Goal: Transaction & Acquisition: Book appointment/travel/reservation

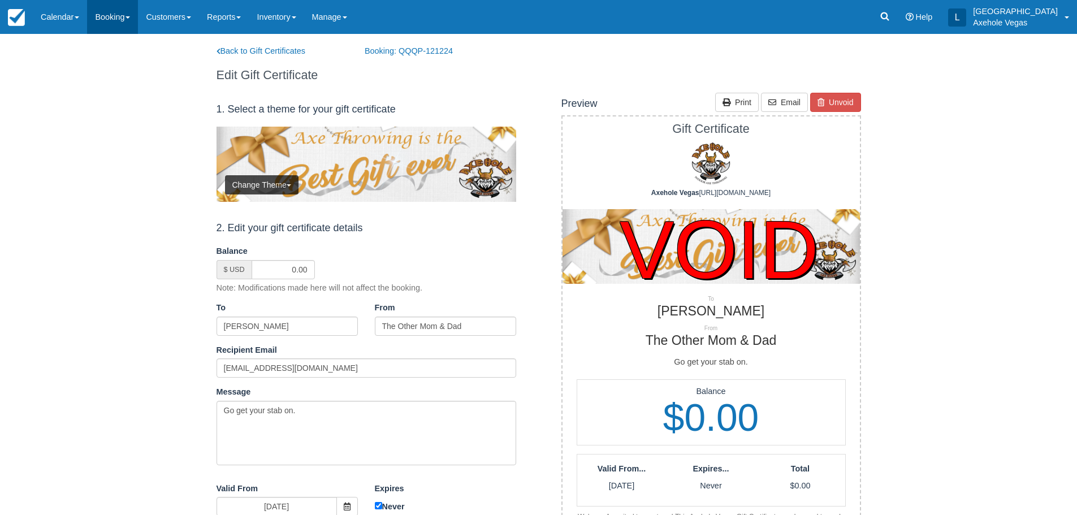
click at [129, 11] on link "Booking" at bounding box center [112, 17] width 51 height 34
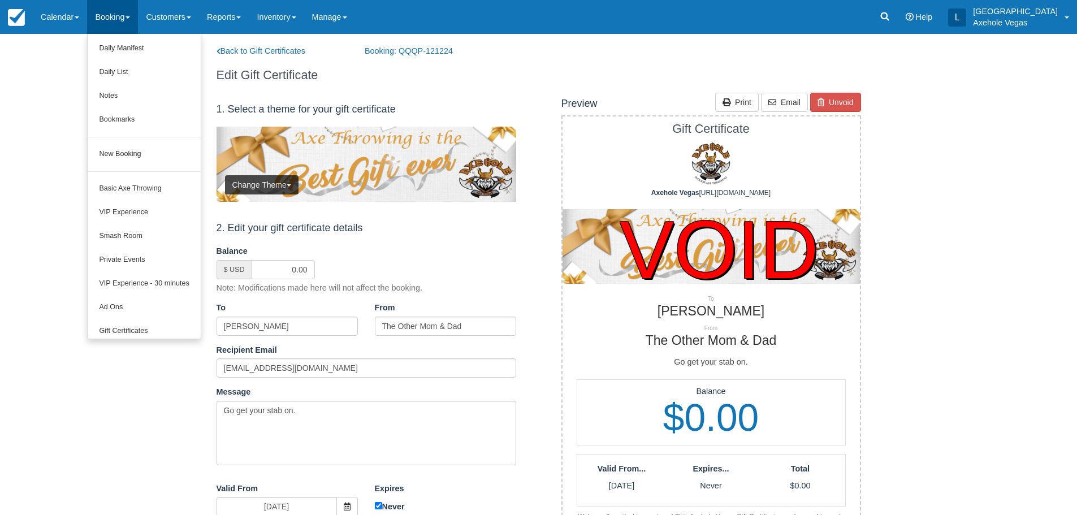
click at [142, 166] on ul "Daily Manifest Daily List Notes Bookmarks New Booking Basic Axe Throwing VIP Ex…" at bounding box center [144, 186] width 114 height 305
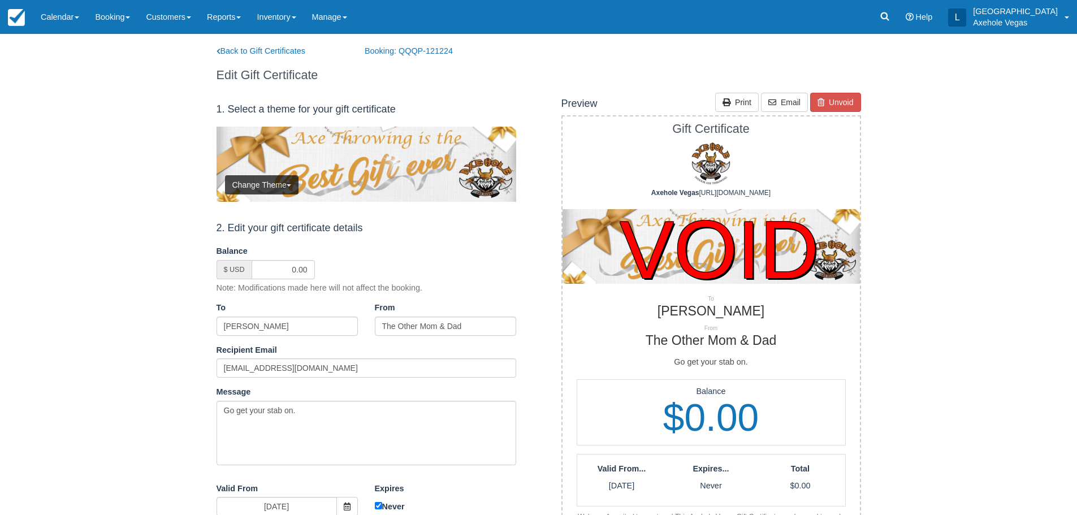
click at [129, 29] on link "Booking" at bounding box center [112, 17] width 51 height 34
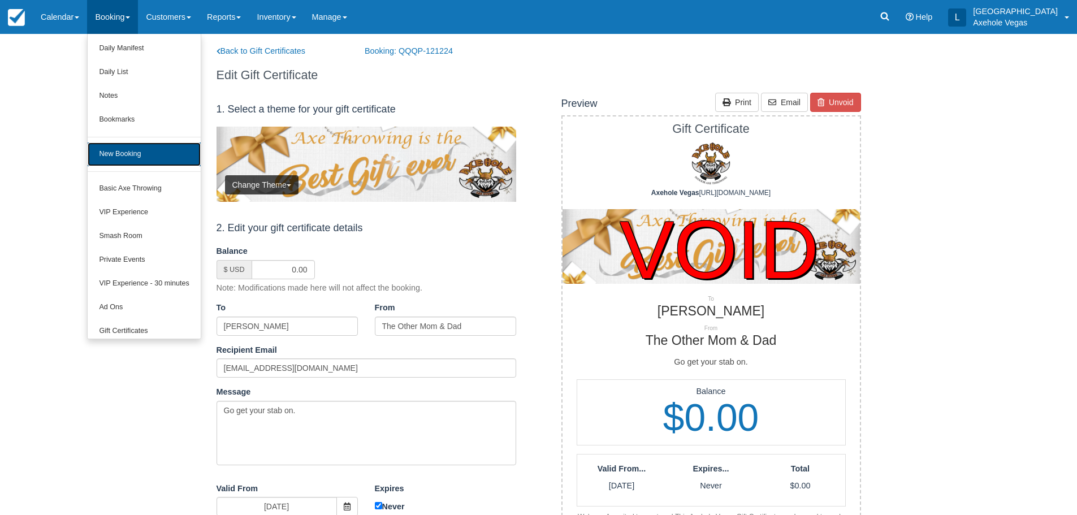
click at [137, 147] on link "New Booking" at bounding box center [144, 154] width 112 height 24
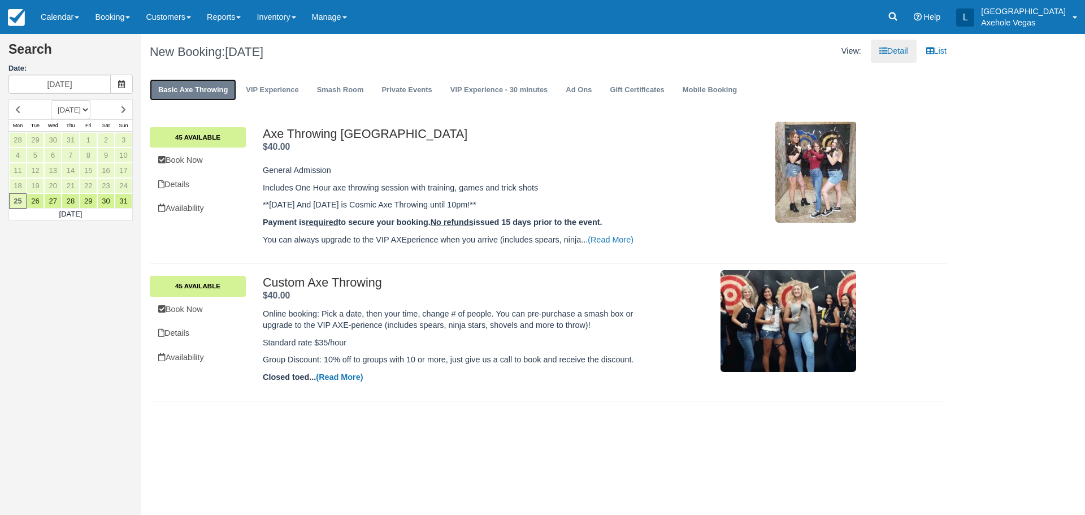
click at [218, 89] on link "Basic Axe Throwing" at bounding box center [193, 90] width 86 height 22
click at [292, 90] on link "VIP Experience" at bounding box center [272, 90] width 70 height 22
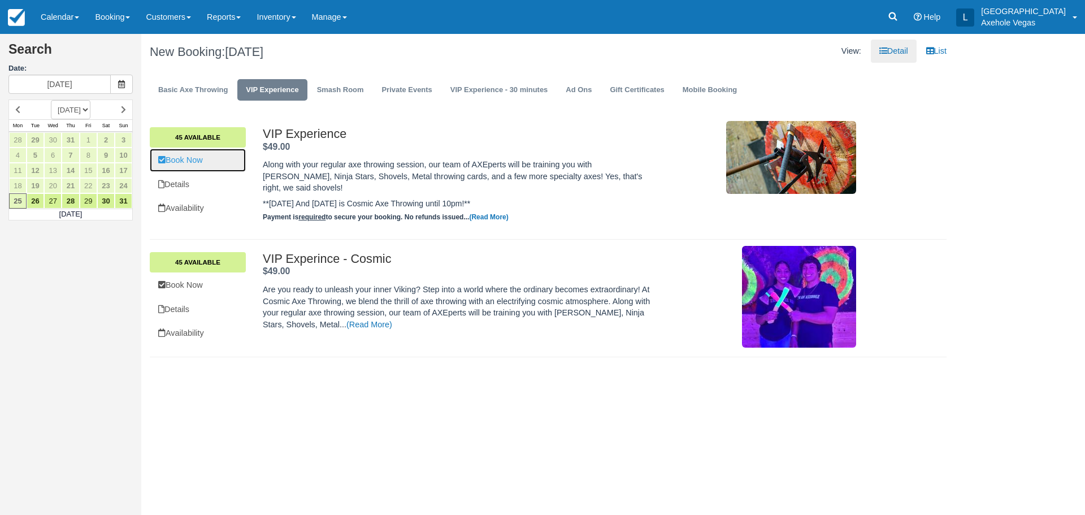
click at [220, 159] on link "Book Now" at bounding box center [198, 160] width 96 height 23
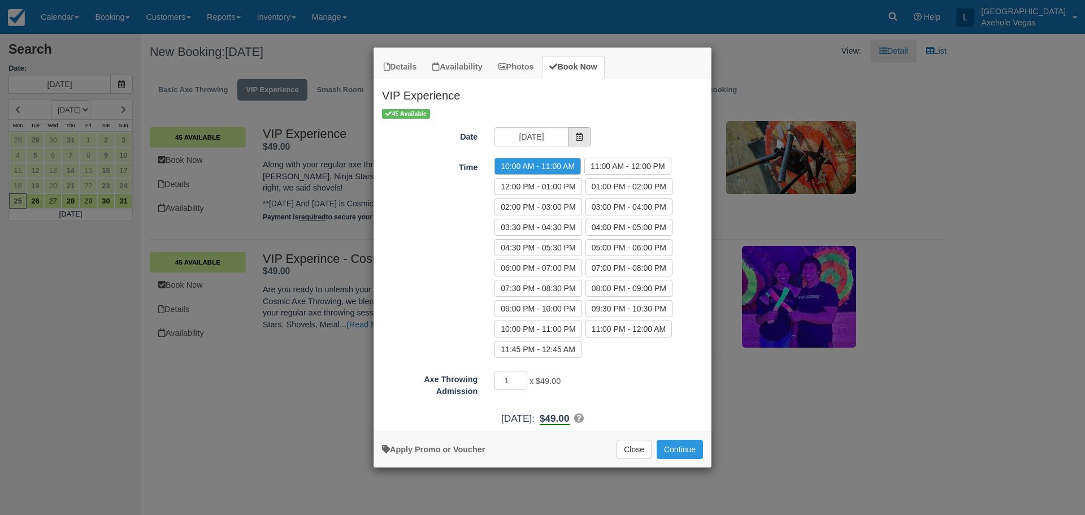
click at [579, 142] on span "Item Modal" at bounding box center [579, 136] width 23 height 19
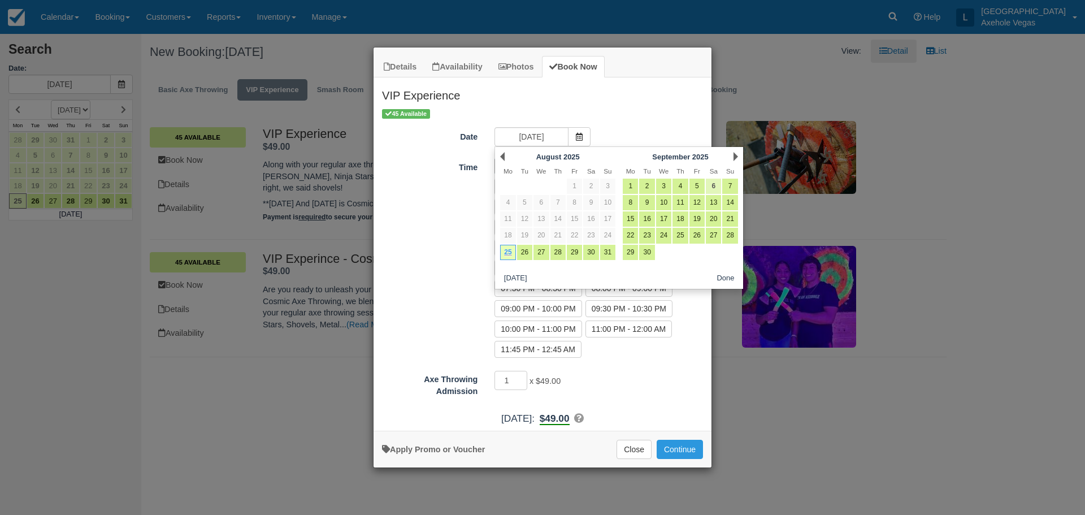
click at [715, 184] on link "6" at bounding box center [713, 186] width 15 height 15
type input "Sat 06 Sep 2025"
radio input "false"
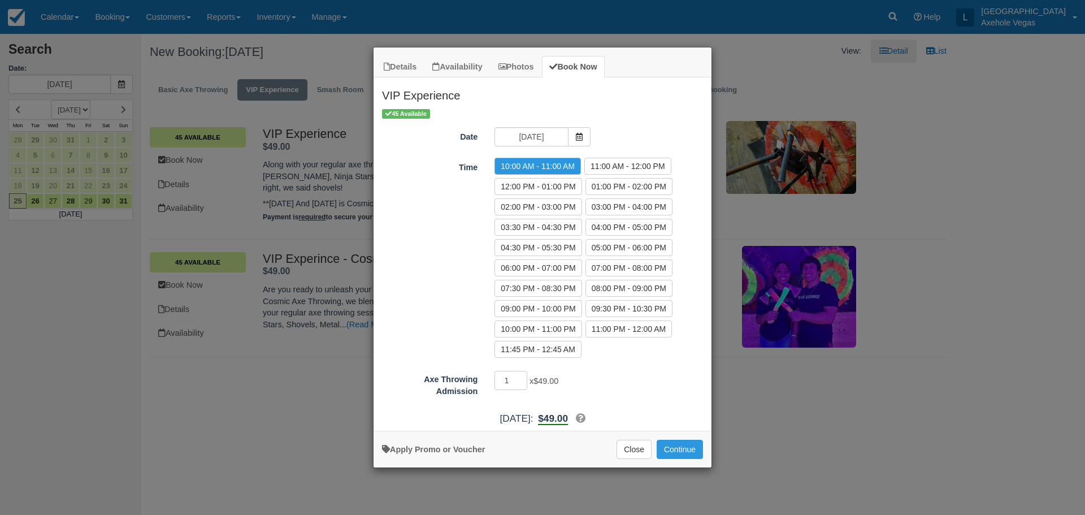
click at [305, 440] on div "Details Availability Photos Book Now VIP Experience Along with your regular axe…" at bounding box center [542, 257] width 1085 height 515
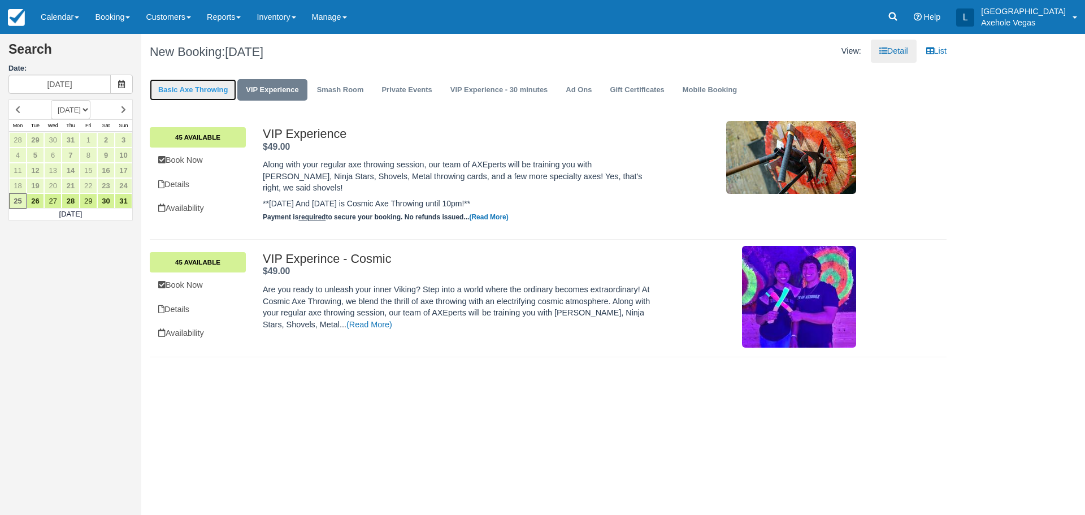
click at [173, 86] on link "Basic Axe Throwing" at bounding box center [193, 90] width 86 height 22
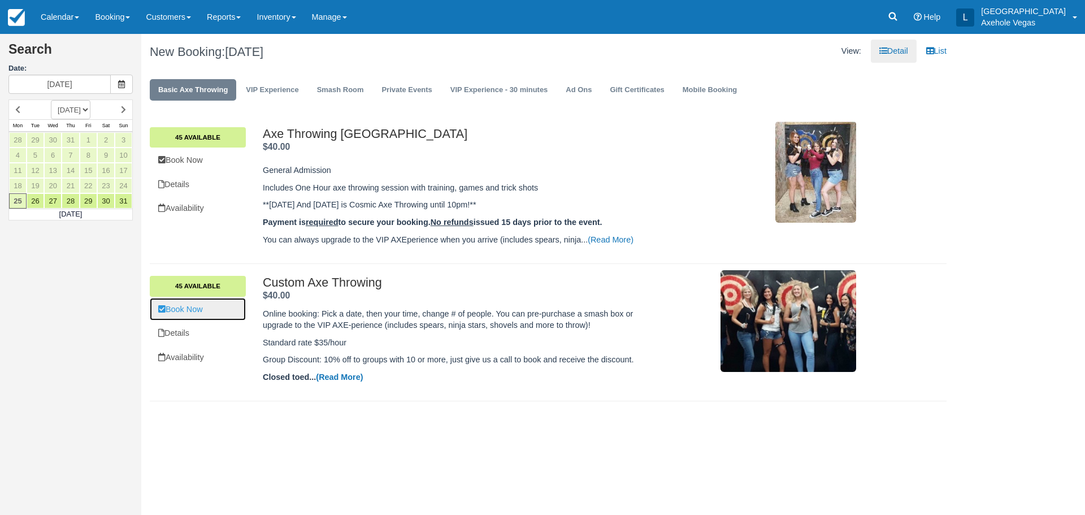
click at [222, 319] on link "Book Now" at bounding box center [198, 309] width 96 height 23
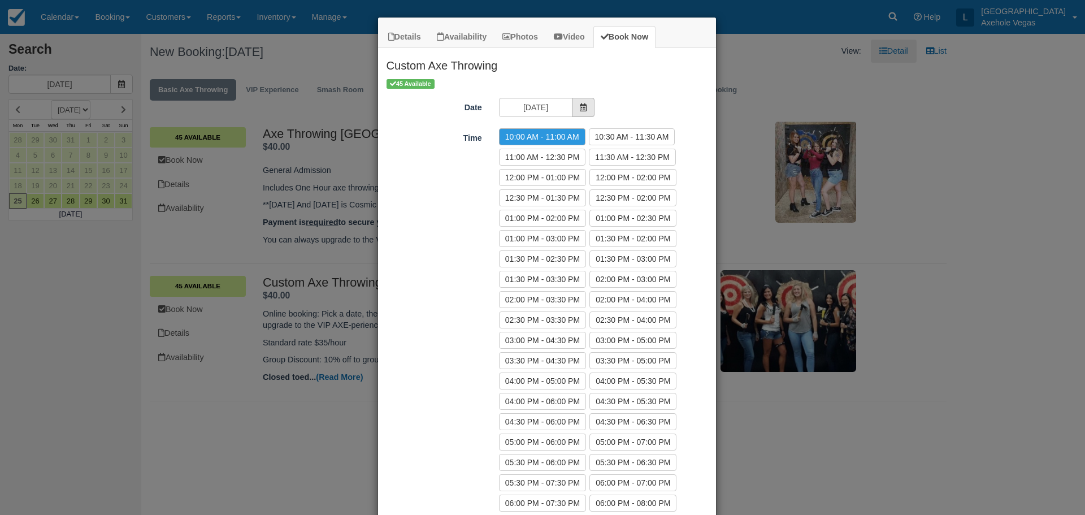
click at [583, 112] on span "Item Modal" at bounding box center [583, 107] width 23 height 19
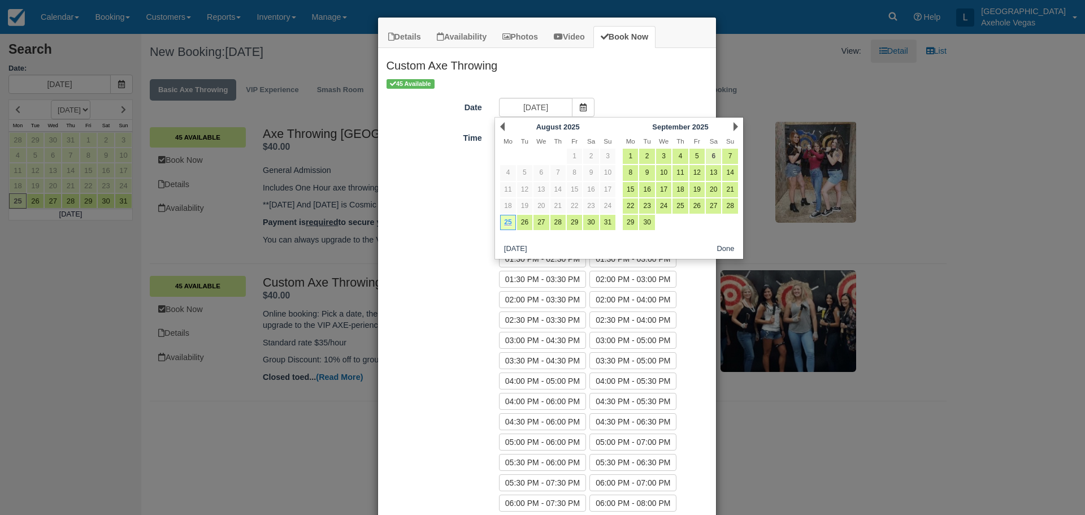
click at [714, 153] on link "6" at bounding box center [713, 156] width 15 height 15
type input "Sat 06 Sep 2025"
radio input "false"
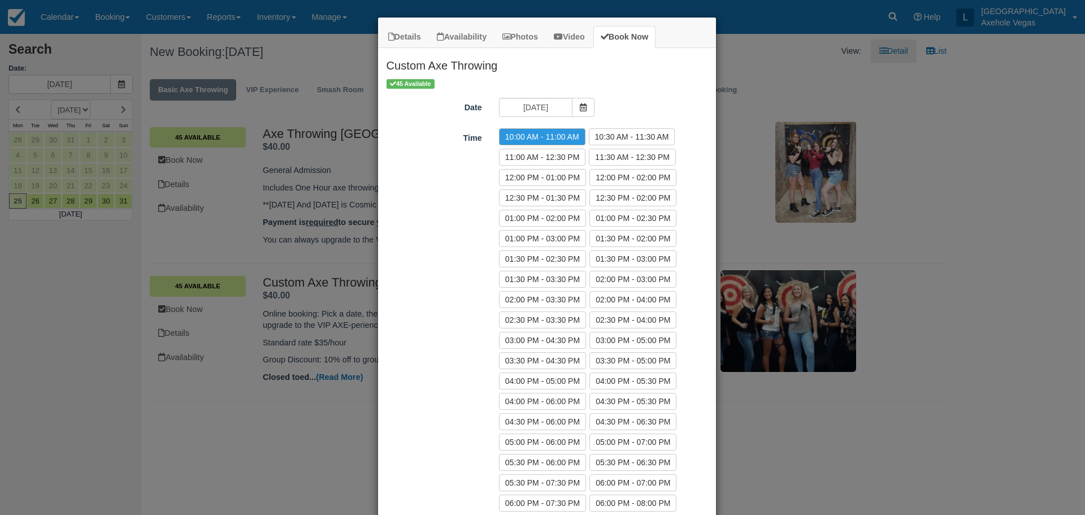
click at [243, 142] on div "Details Availability Photos Video Book Now Custom Axe Throwing Online booking: …" at bounding box center [542, 257] width 1085 height 515
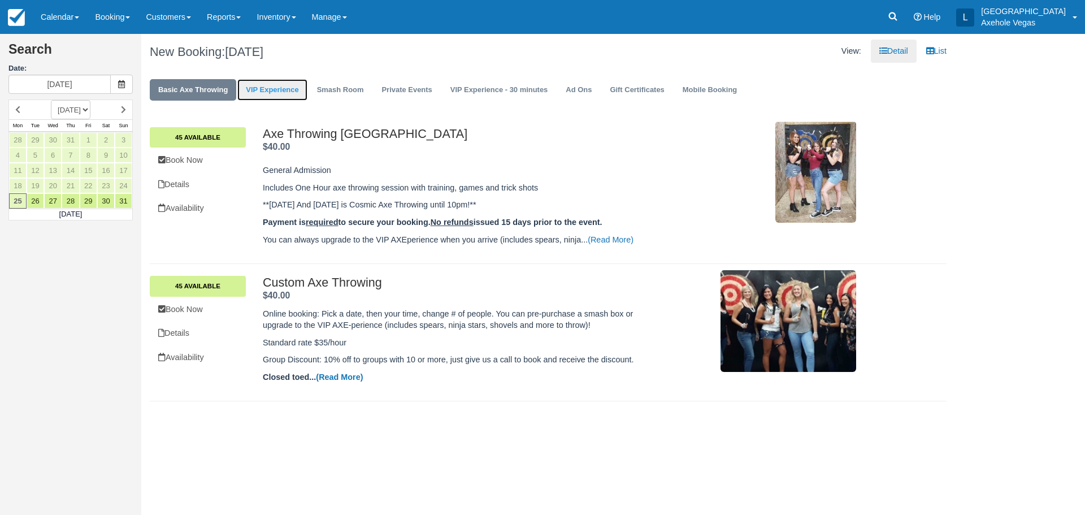
click at [292, 83] on link "VIP Experience" at bounding box center [272, 90] width 70 height 22
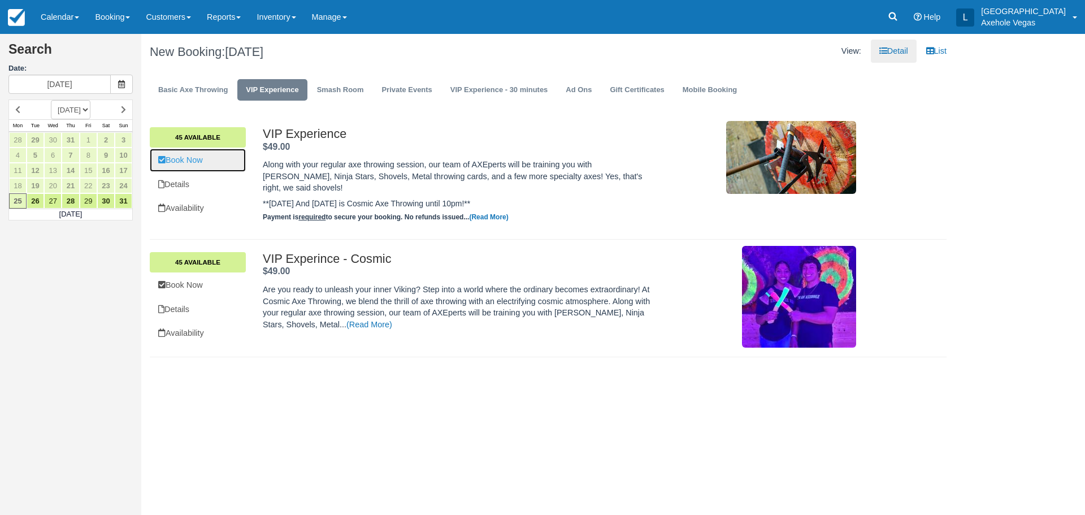
click at [209, 163] on link "Book Now" at bounding box center [198, 160] width 96 height 23
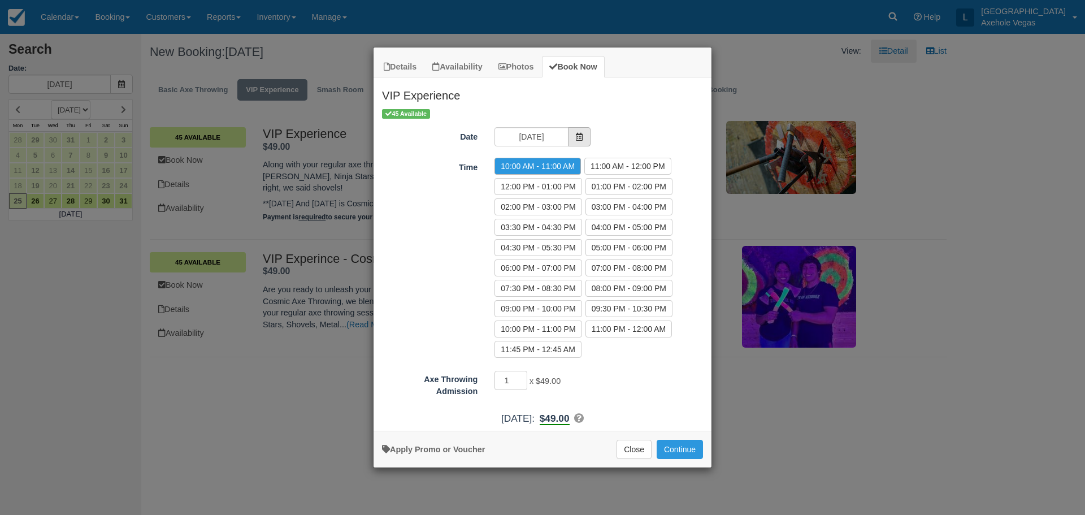
click at [575, 142] on span "Item Modal" at bounding box center [579, 136] width 23 height 19
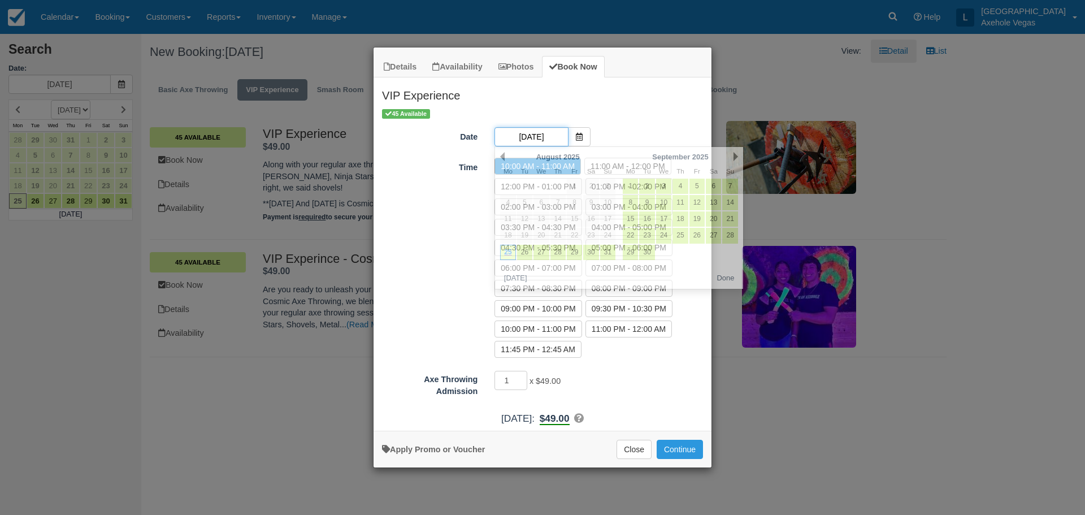
scroll to position [0, 3]
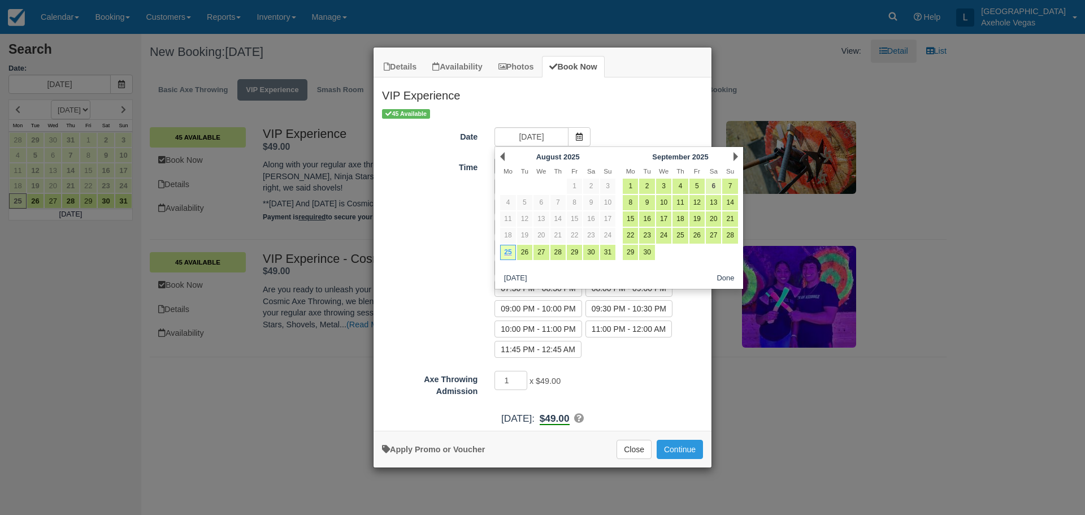
click at [714, 185] on link "6" at bounding box center [713, 186] width 15 height 15
type input "Sat 06 Sep 2025"
radio input "false"
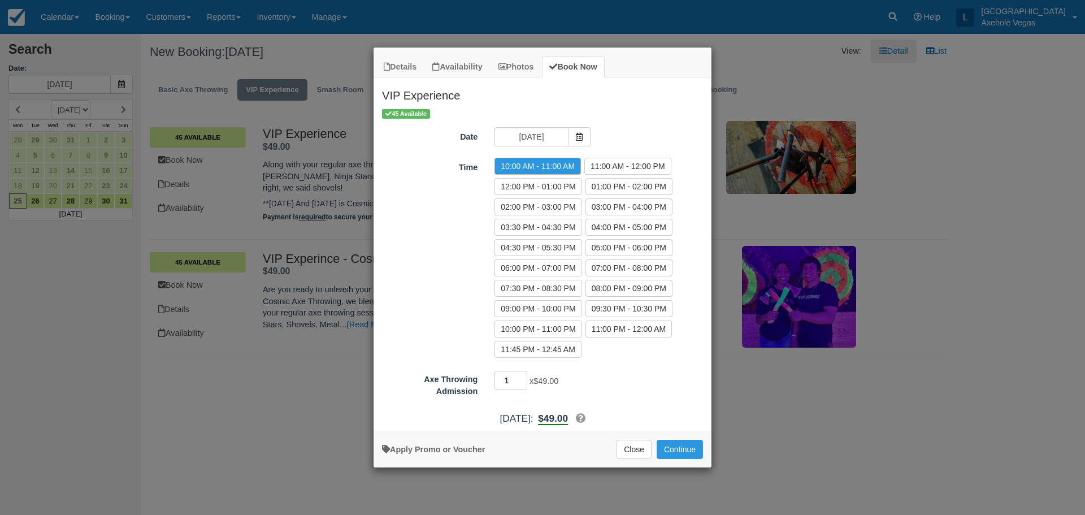
drag, startPoint x: 513, startPoint y: 379, endPoint x: 496, endPoint y: 380, distance: 17.0
click at [496, 380] on input "1" at bounding box center [510, 380] width 33 height 19
type input "20"
click at [492, 447] on div "Apply Promo or Voucher Close Continue Searching..." at bounding box center [543, 449] width 338 height 37
drag, startPoint x: 490, startPoint y: 447, endPoint x: 479, endPoint y: 450, distance: 11.1
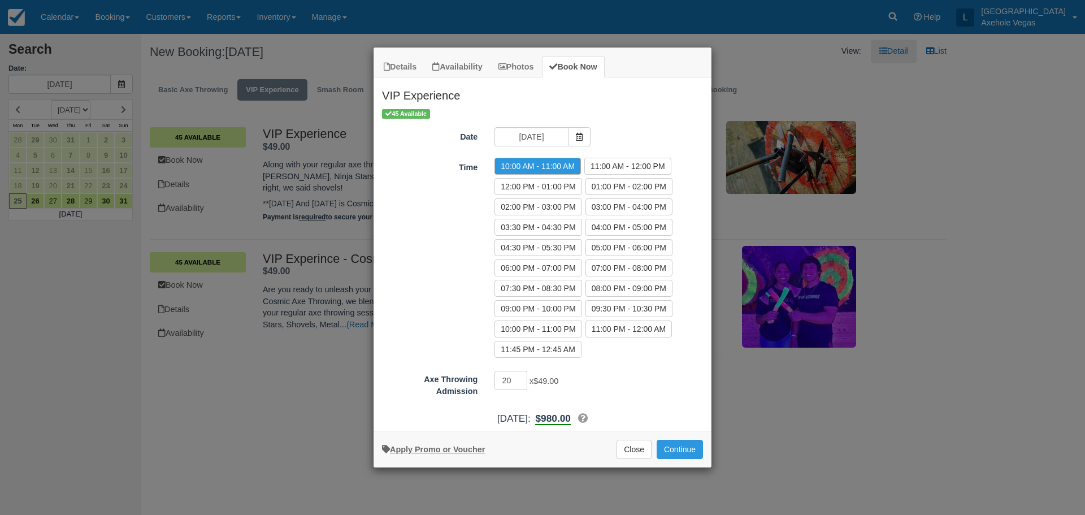
click at [489, 447] on div "Apply Promo or Voucher Close Continue Searching..." at bounding box center [543, 449] width 338 height 37
click at [479, 450] on link "Apply Promo or Voucher" at bounding box center [433, 449] width 103 height 9
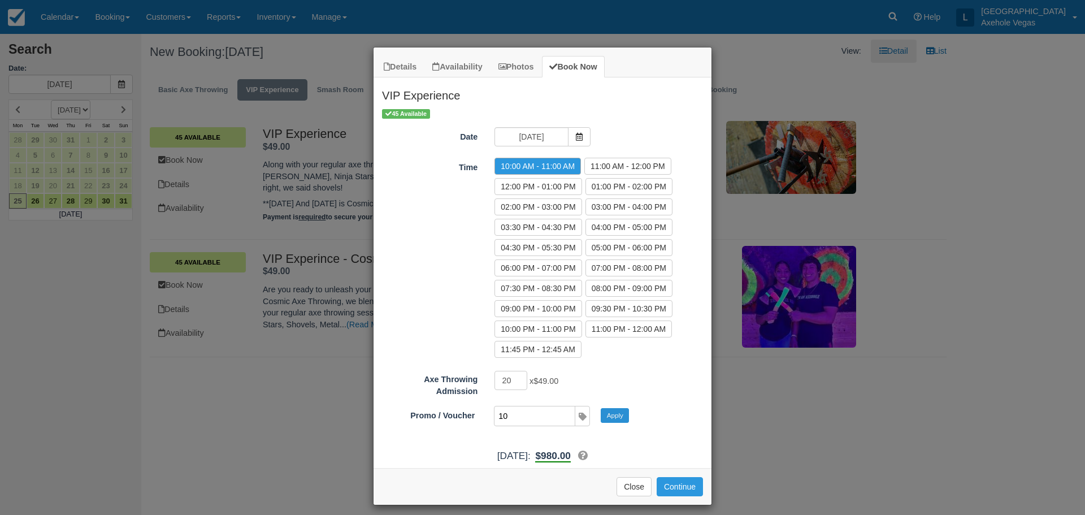
type input "10"
click at [619, 413] on button "Apply" at bounding box center [615, 415] width 28 height 15
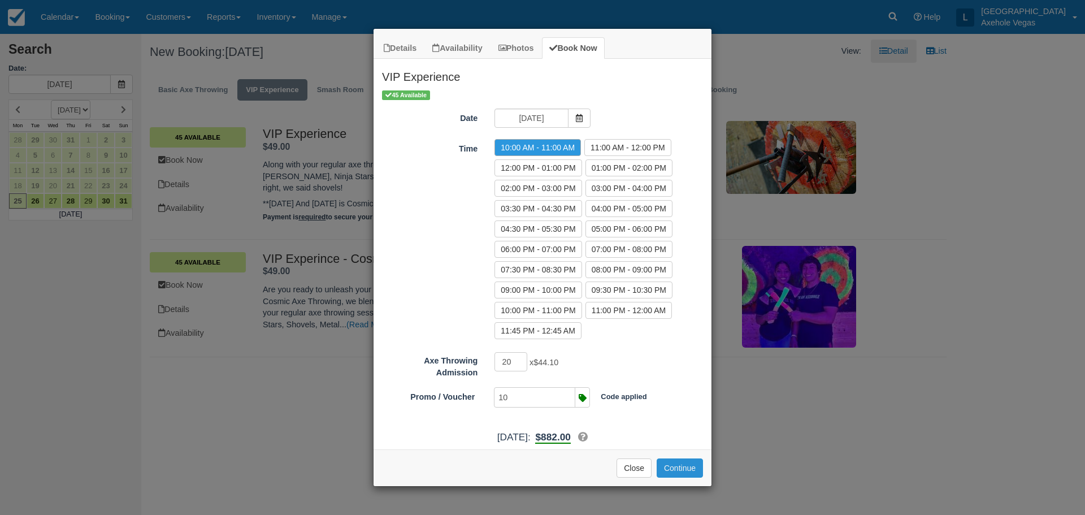
click at [691, 464] on button "Continue" at bounding box center [680, 467] width 46 height 19
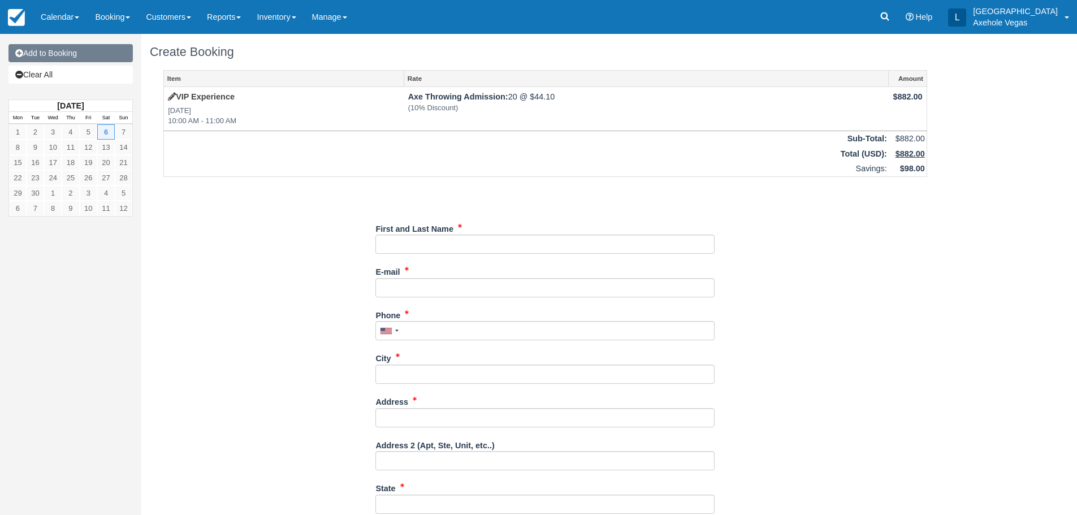
click at [75, 57] on link "Add to Booking" at bounding box center [70, 53] width 124 height 18
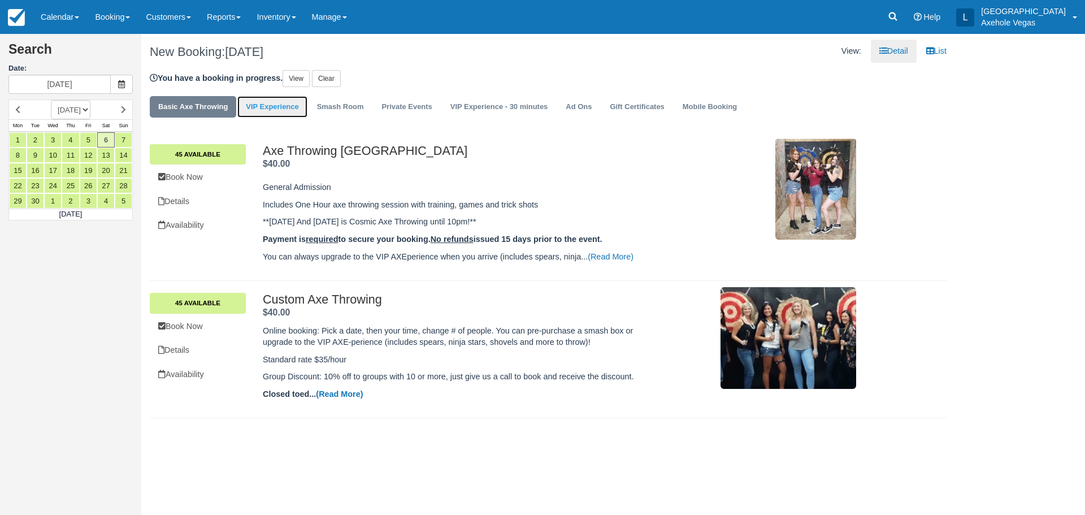
click at [274, 116] on link "VIP Experience" at bounding box center [272, 107] width 70 height 22
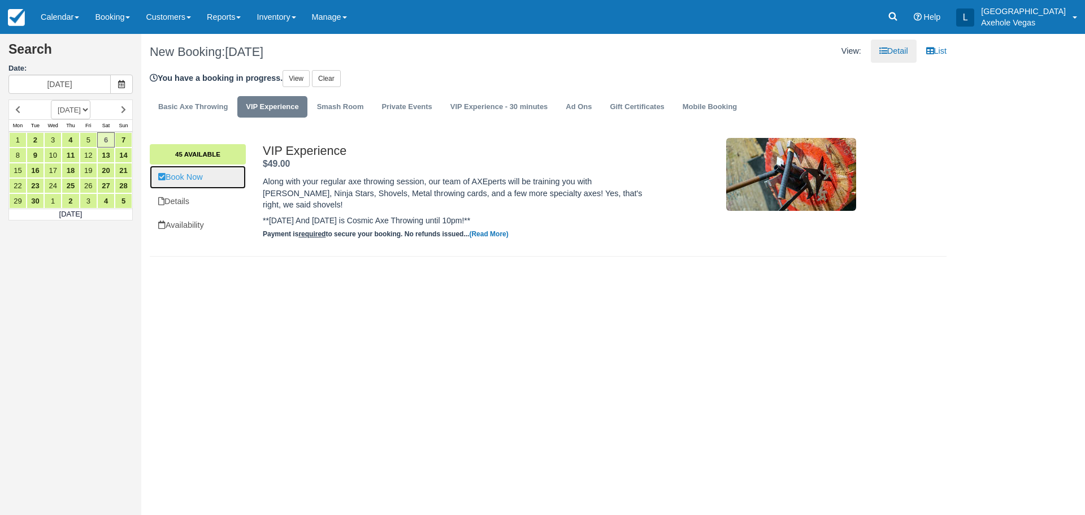
click at [206, 177] on link "Book Now" at bounding box center [198, 177] width 96 height 23
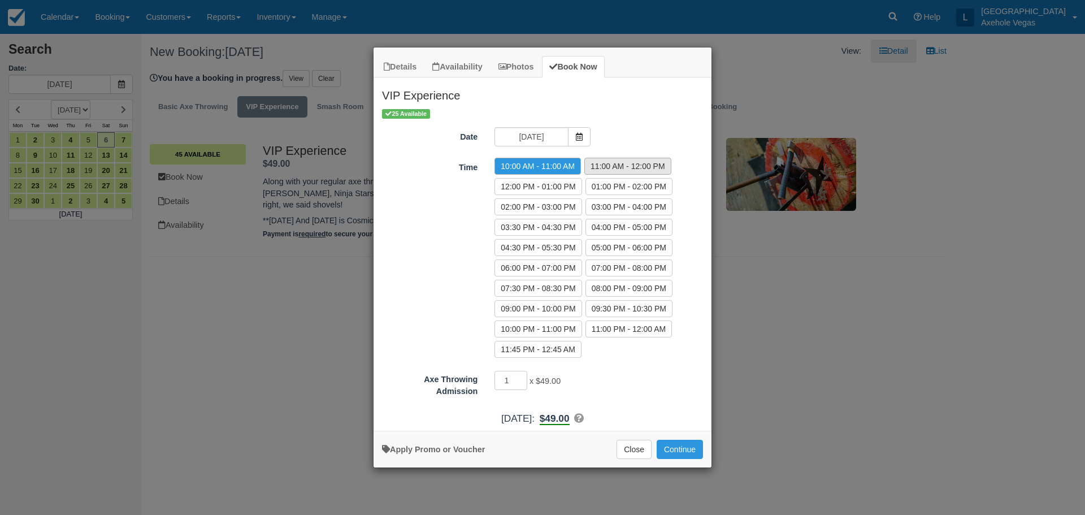
click at [608, 167] on label "11:00 AM - 12:00 PM" at bounding box center [627, 166] width 87 height 17
radio input "true"
drag, startPoint x: 511, startPoint y: 381, endPoint x: 494, endPoint y: 384, distance: 16.7
click at [494, 384] on input "1" at bounding box center [510, 380] width 33 height 19
type input "20"
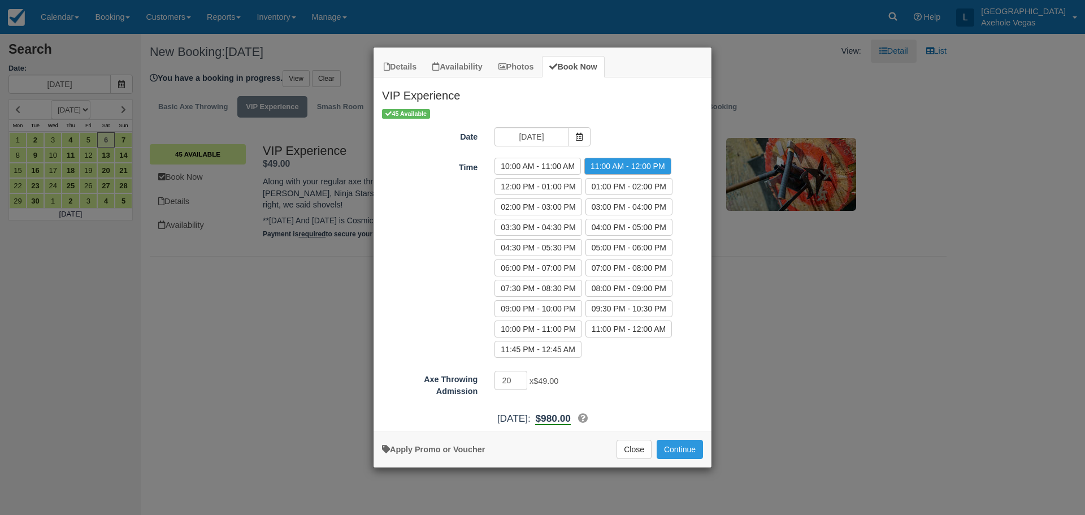
click at [442, 442] on div "Apply Promo or Voucher" at bounding box center [433, 446] width 103 height 12
click at [445, 449] on link "Apply Promo or Voucher" at bounding box center [433, 449] width 103 height 9
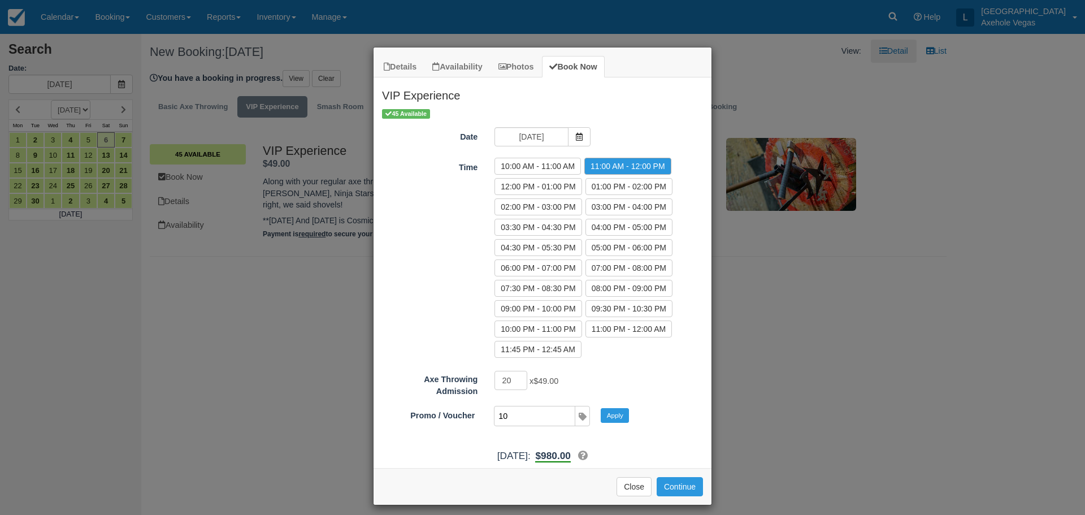
type input "10"
click at [601, 408] on button "Apply" at bounding box center [615, 415] width 28 height 15
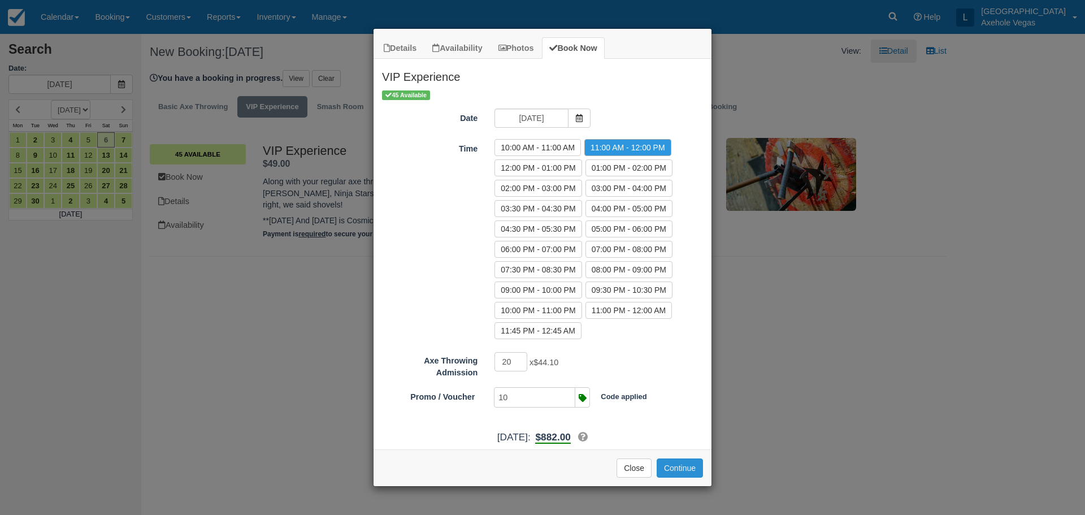
click at [679, 465] on button "Continue" at bounding box center [680, 467] width 46 height 19
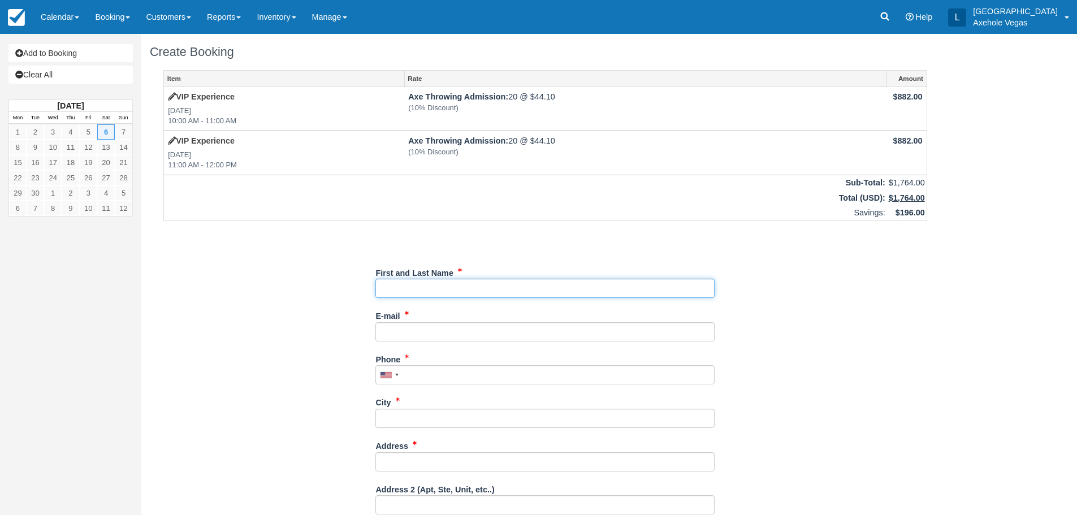
click at [439, 288] on input "First and Last Name" at bounding box center [544, 288] width 339 height 19
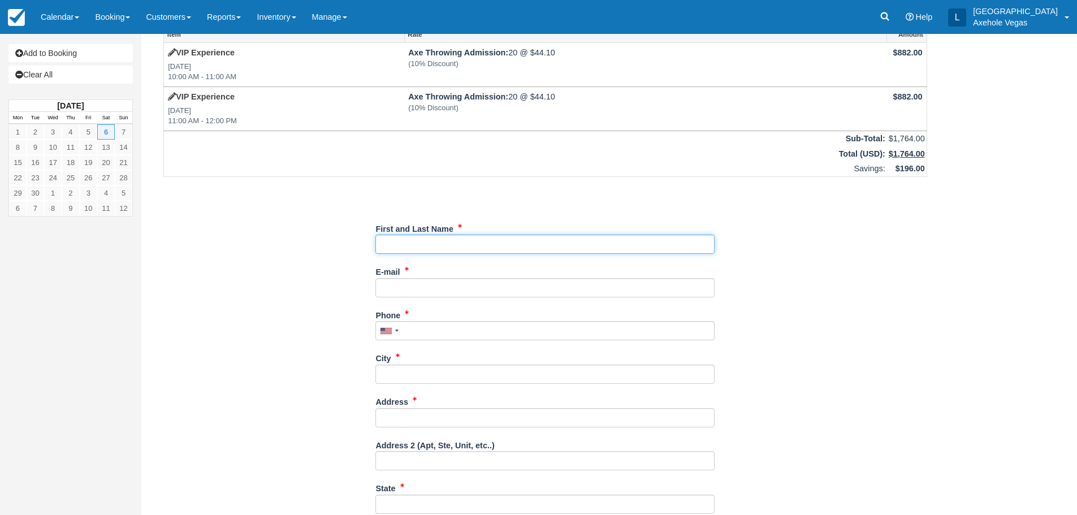
scroll to position [113, 0]
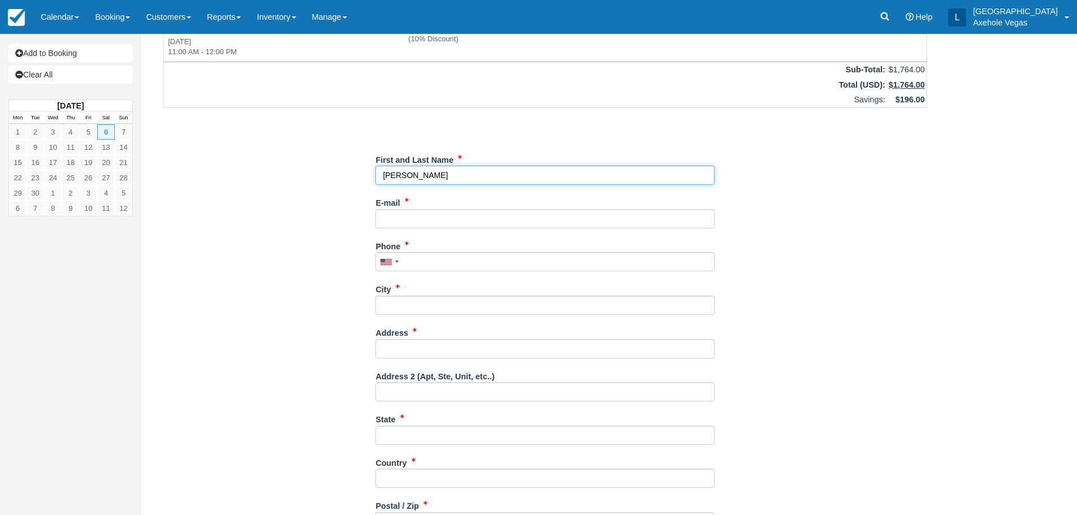
click at [447, 179] on input "First and Last Name" at bounding box center [544, 175] width 339 height 19
type input "[PERSON_NAME]"
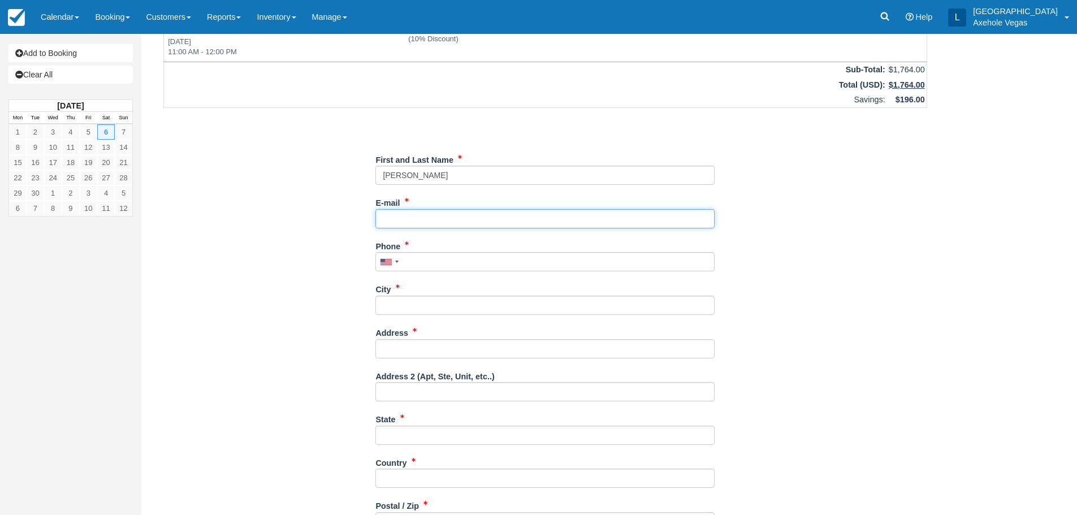
click at [448, 218] on input "E-mail" at bounding box center [544, 218] width 339 height 19
paste input "[EMAIL_ADDRESS][DOMAIN_NAME]"
type input "[EMAIL_ADDRESS][DOMAIN_NAME]"
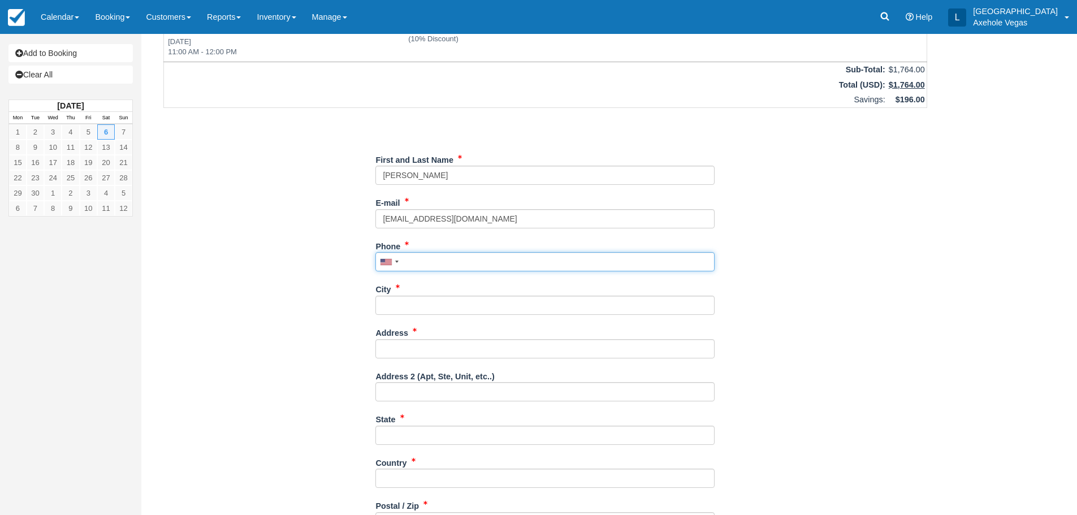
click at [422, 268] on input "Phone" at bounding box center [544, 261] width 339 height 19
paste input "[PHONE_NUMBER]"
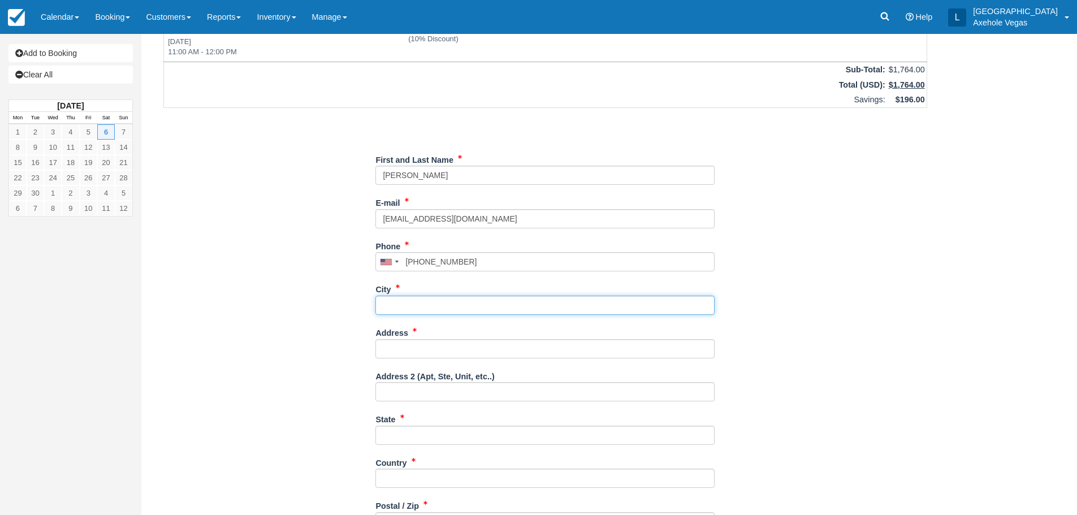
type input "[PHONE_NUMBER]"
click at [458, 298] on input "City" at bounding box center [544, 305] width 339 height 19
type input "45ho eha ili way"
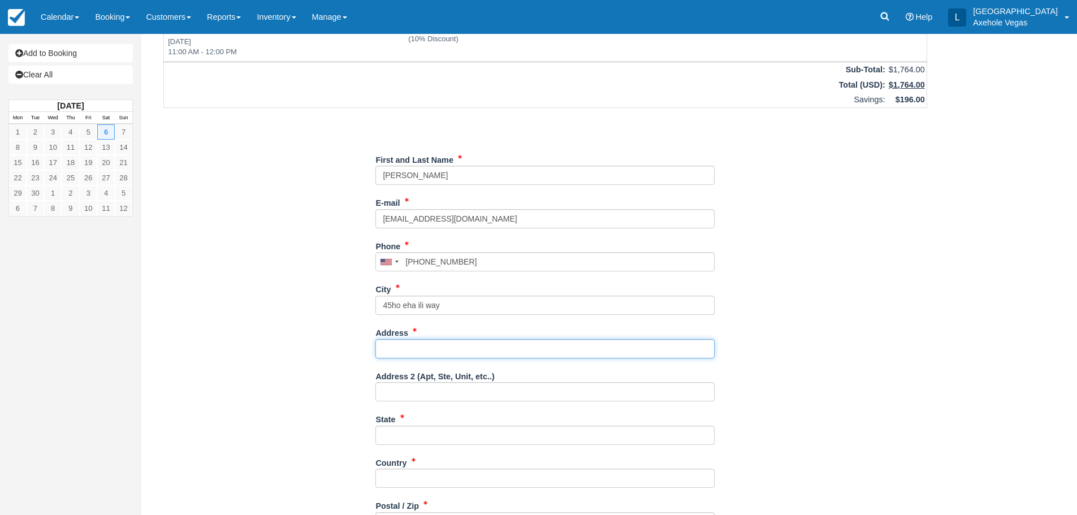
click at [401, 353] on input "Address" at bounding box center [544, 348] width 339 height 19
click at [424, 428] on input "State" at bounding box center [544, 435] width 339 height 19
click at [416, 382] on label "Address 2 (Apt, Ste, Unit, etc..)" at bounding box center [434, 375] width 119 height 16
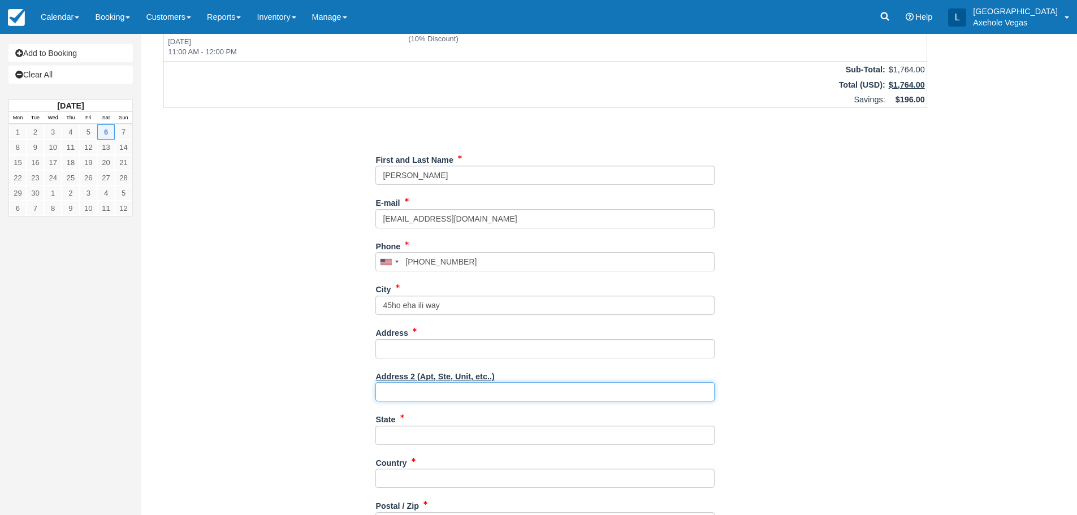
click at [416, 382] on input "Address 2 (Apt, Ste, Unit, etc..)" at bounding box center [544, 391] width 339 height 19
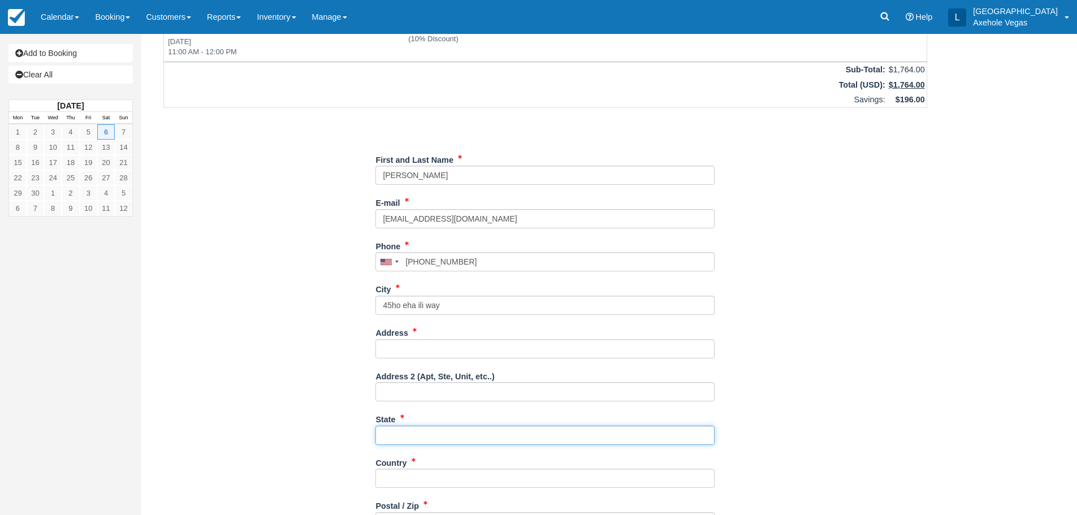
click at [420, 437] on input "State" at bounding box center [544, 435] width 339 height 19
drag, startPoint x: 420, startPoint y: 437, endPoint x: 359, endPoint y: 437, distance: 61.6
click at [359, 437] on div "Item Rate Amount VIP Experience Sat Sep 6, 2025 10:00 AM - 11:00 AM Axe Throwin…" at bounding box center [545, 275] width 791 height 637
type input "wailuku"
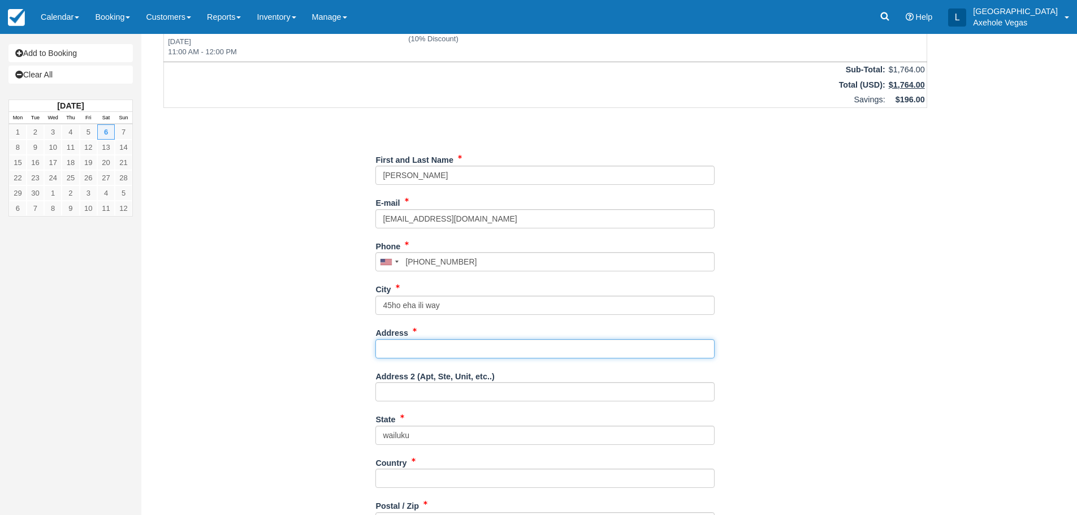
click at [427, 348] on input "Address" at bounding box center [544, 348] width 339 height 19
paste input "wailuku"
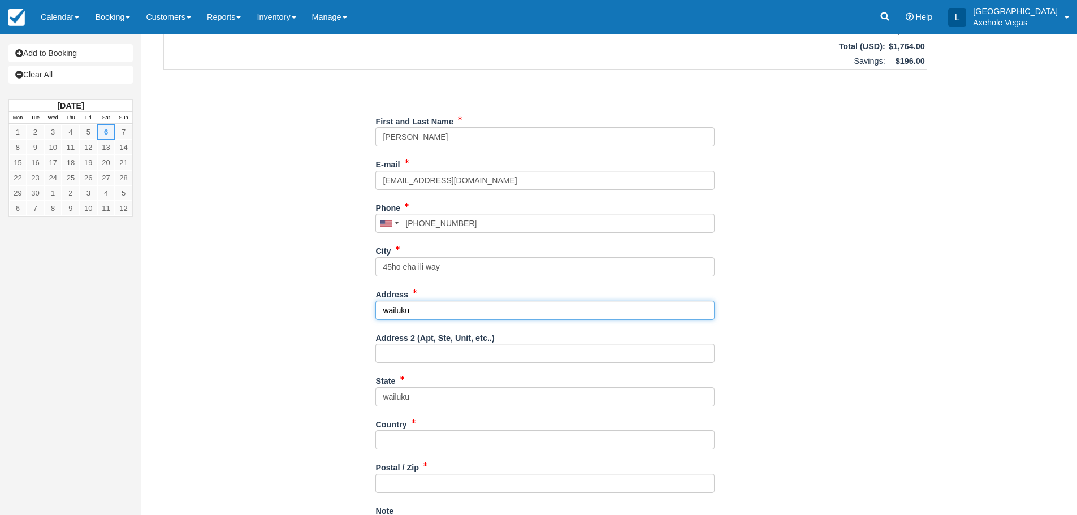
scroll to position [170, 0]
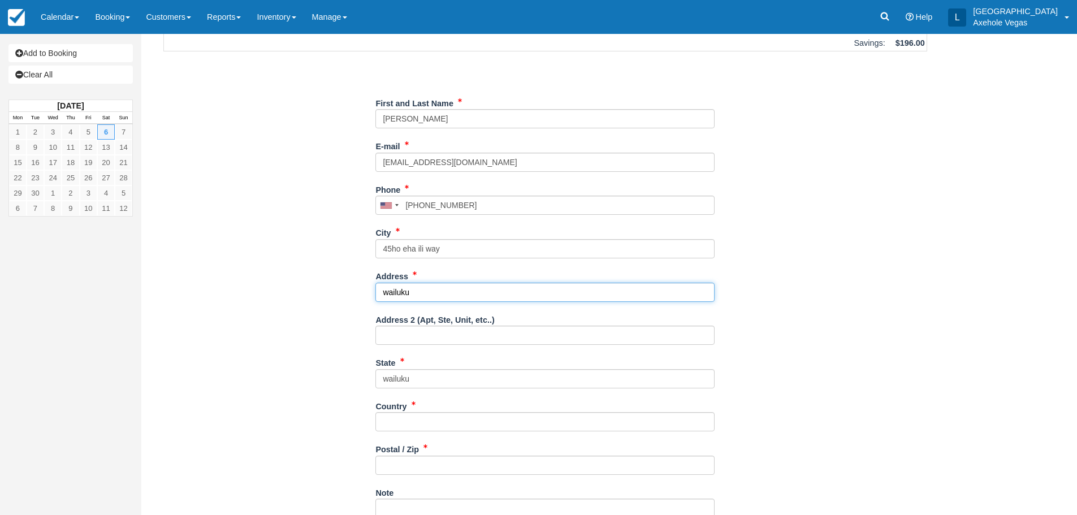
type input "wailuku"
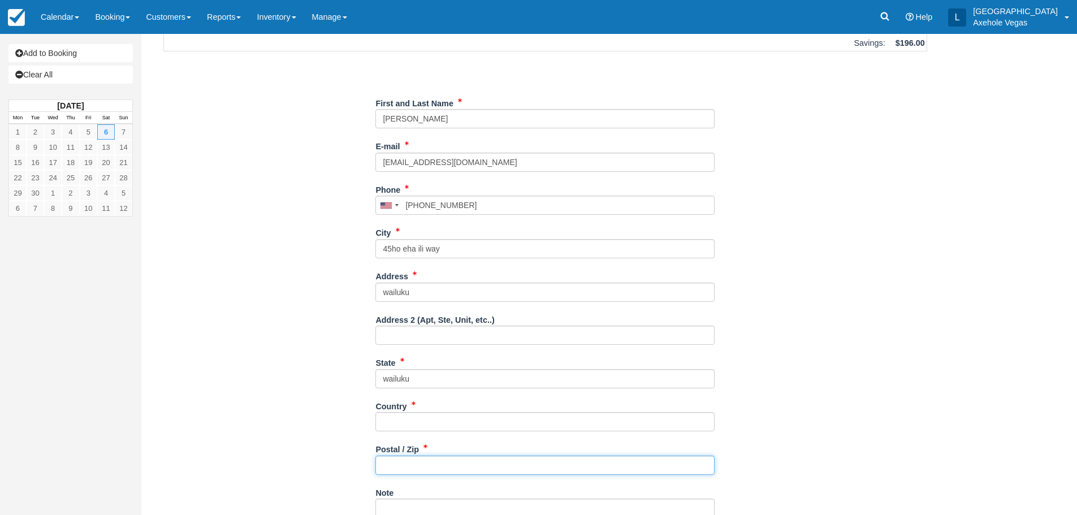
click at [413, 466] on input "Postal / Zip" at bounding box center [544, 464] width 339 height 19
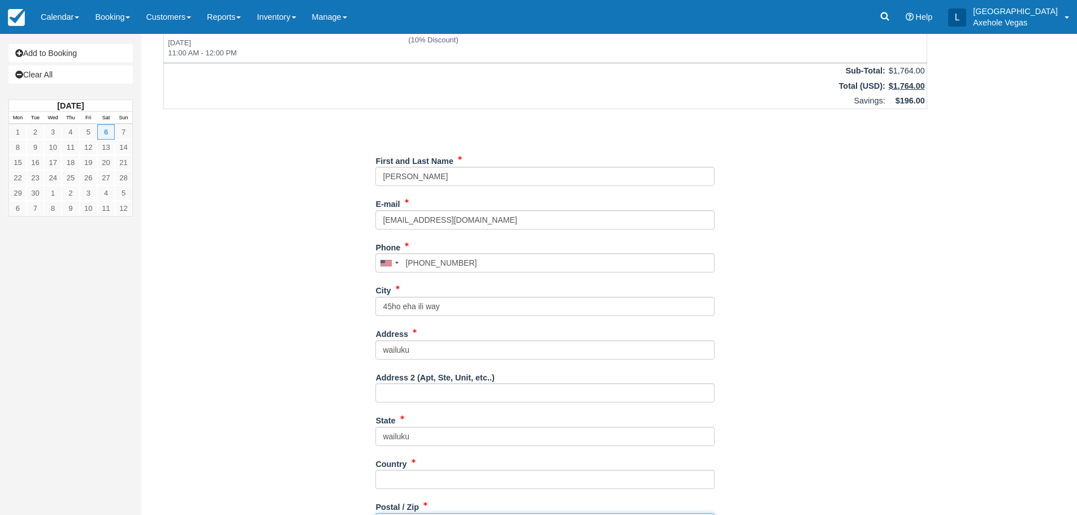
scroll to position [57, 0]
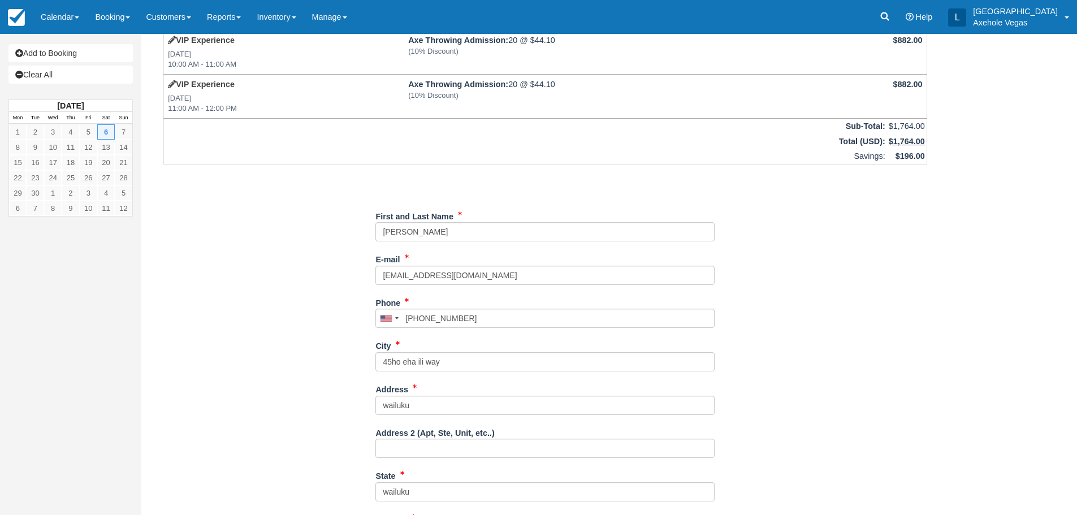
type input "96793"
drag, startPoint x: 422, startPoint y: 406, endPoint x: 370, endPoint y: 402, distance: 51.6
click at [370, 402] on div "Item Rate Amount VIP Experience Sat Sep 6, 2025 10:00 AM - 11:00 AM Axe Throwin…" at bounding box center [545, 332] width 791 height 637
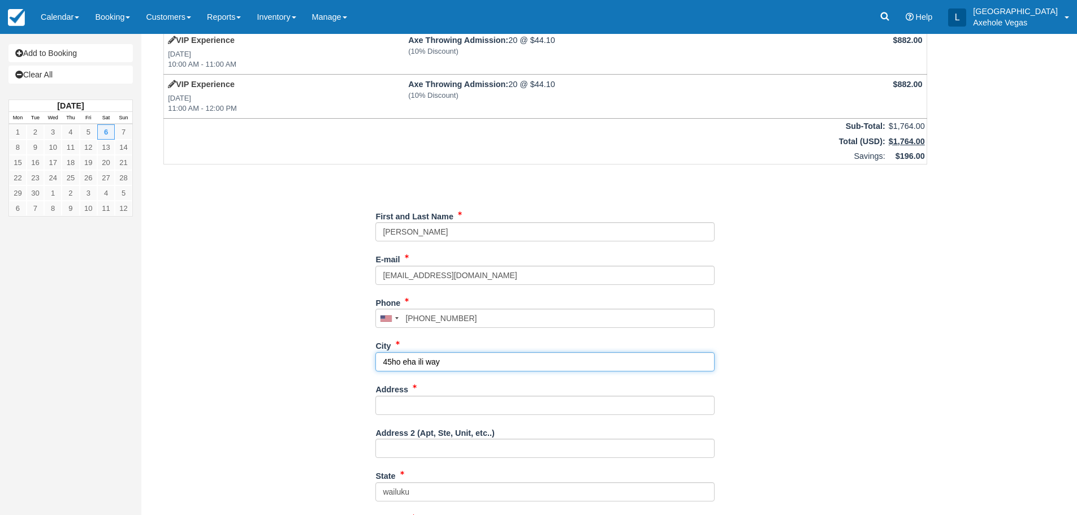
click at [502, 357] on input "45ho eha ili way" at bounding box center [544, 361] width 339 height 19
paste input "wailuku"
drag, startPoint x: 441, startPoint y: 362, endPoint x: 353, endPoint y: 363, distance: 87.6
click at [353, 363] on div "Item Rate Amount VIP Experience Sat Sep 6, 2025 10:00 AM - 11:00 AM Axe Throwin…" at bounding box center [545, 332] width 791 height 637
type input "wailuku"
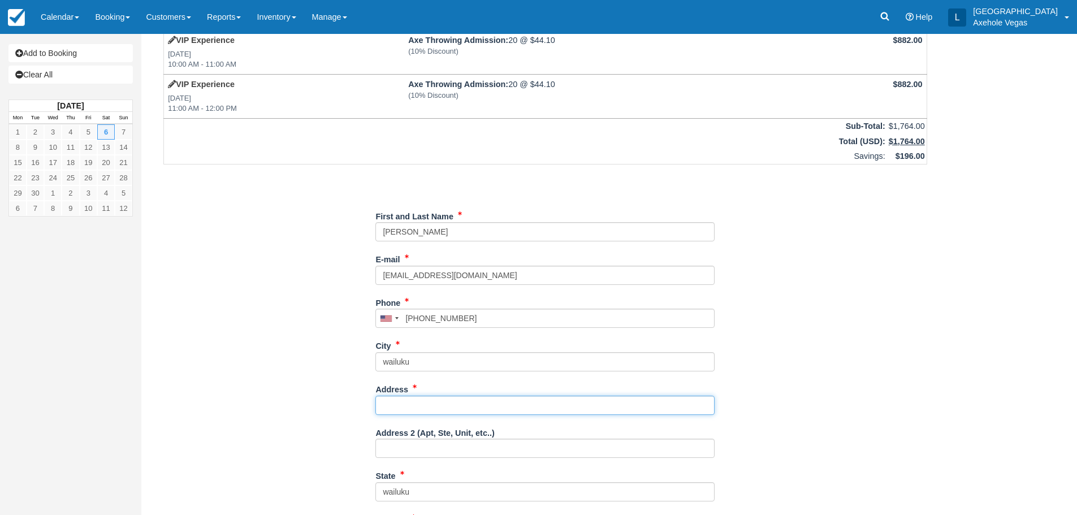
click at [396, 402] on input "Address" at bounding box center [544, 405] width 339 height 19
paste input "45ho eha ili way"
type input "45ho eha ili way"
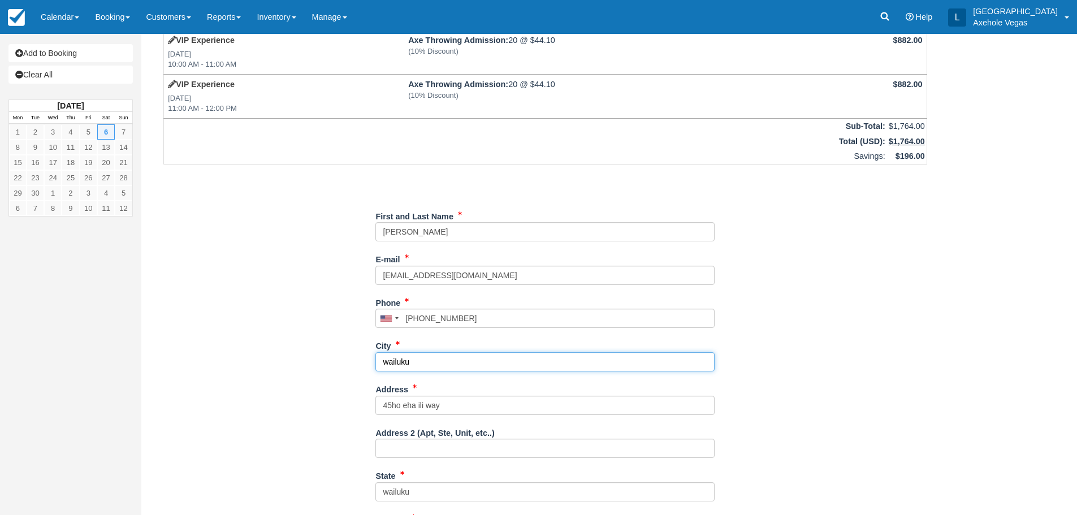
click at [385, 363] on input "wailuku" at bounding box center [544, 361] width 339 height 19
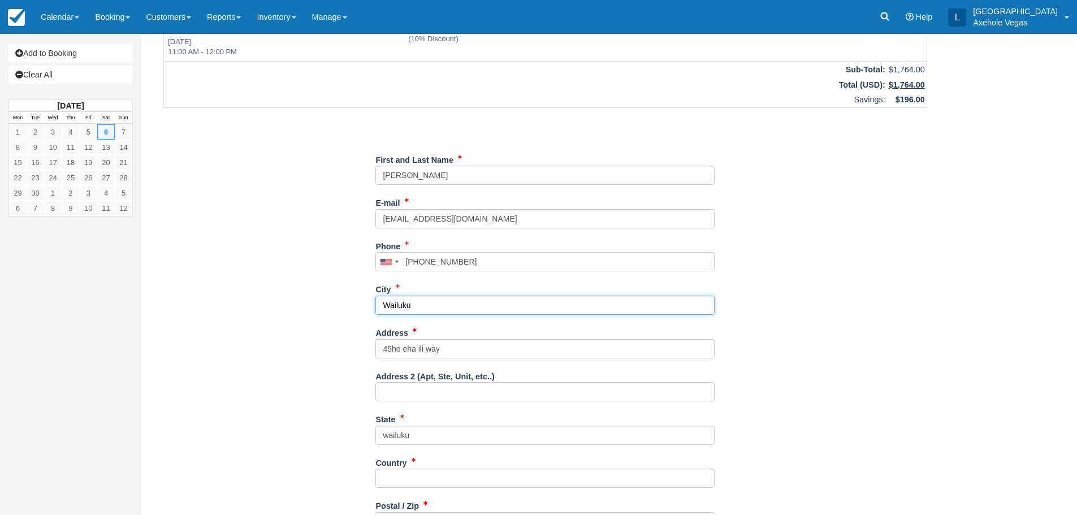
scroll to position [170, 0]
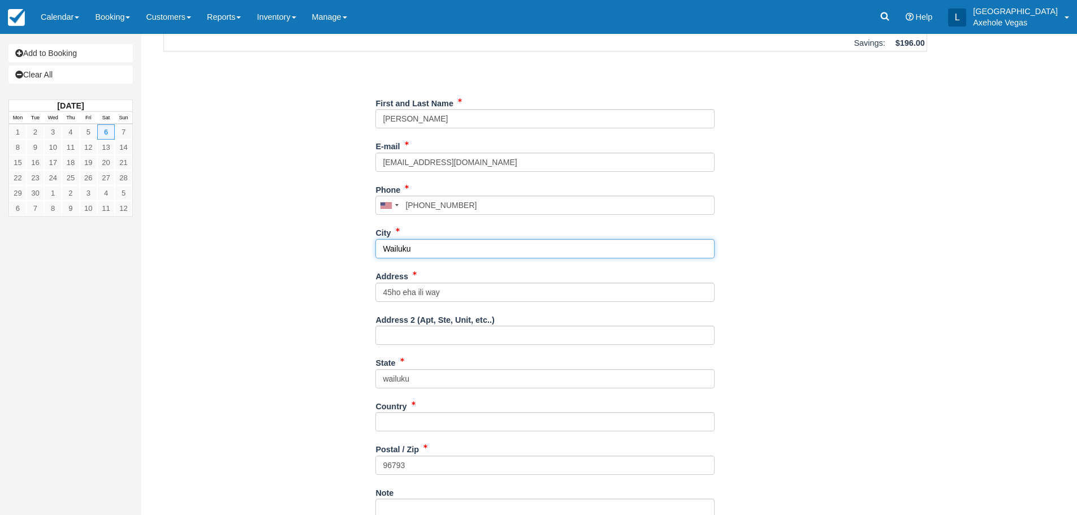
type input "Wailuku"
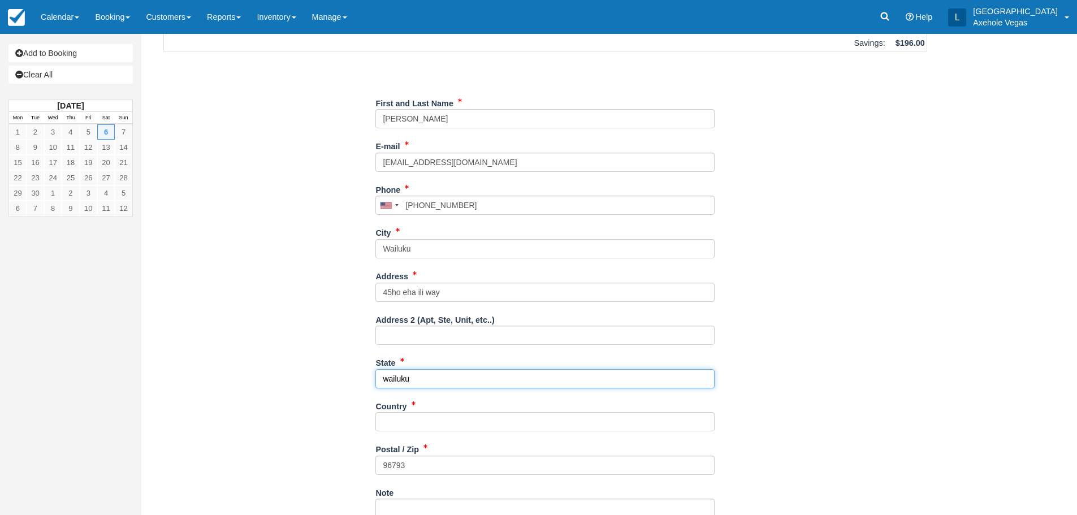
click at [311, 378] on div "Item Rate Amount VIP Experience Sat Sep 6, 2025 10:00 AM - 11:00 AM Axe Throwin…" at bounding box center [545, 219] width 791 height 637
type input "HI"
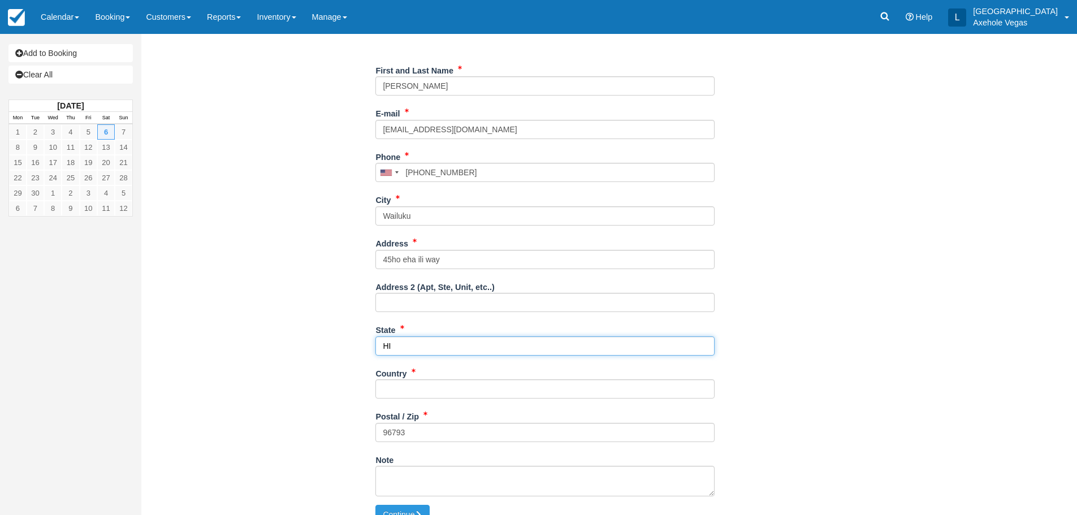
scroll to position [220, 0]
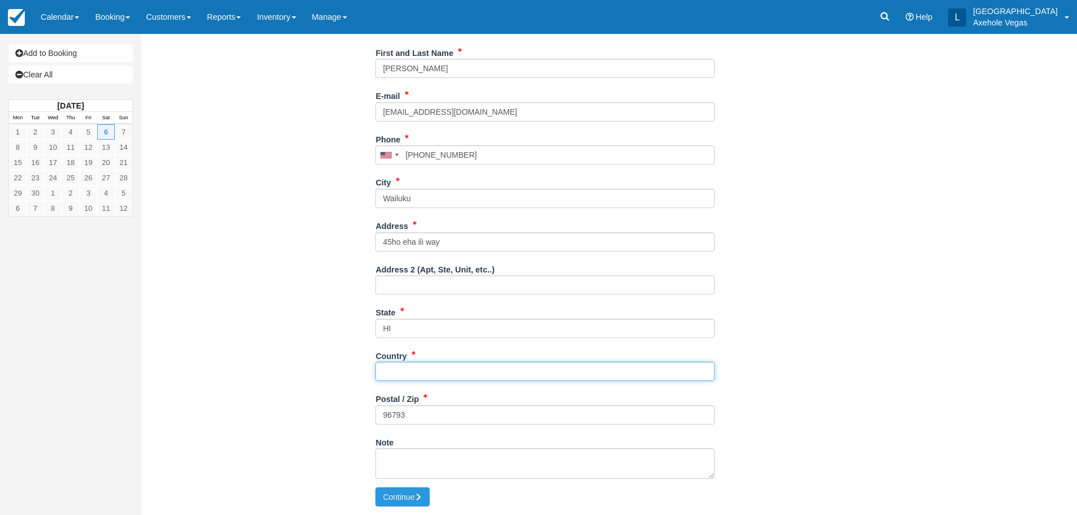
click at [423, 375] on input "Country" at bounding box center [544, 371] width 339 height 19
type input "[GEOGRAPHIC_DATA]"
click at [408, 463] on textarea "Note" at bounding box center [544, 463] width 339 height 31
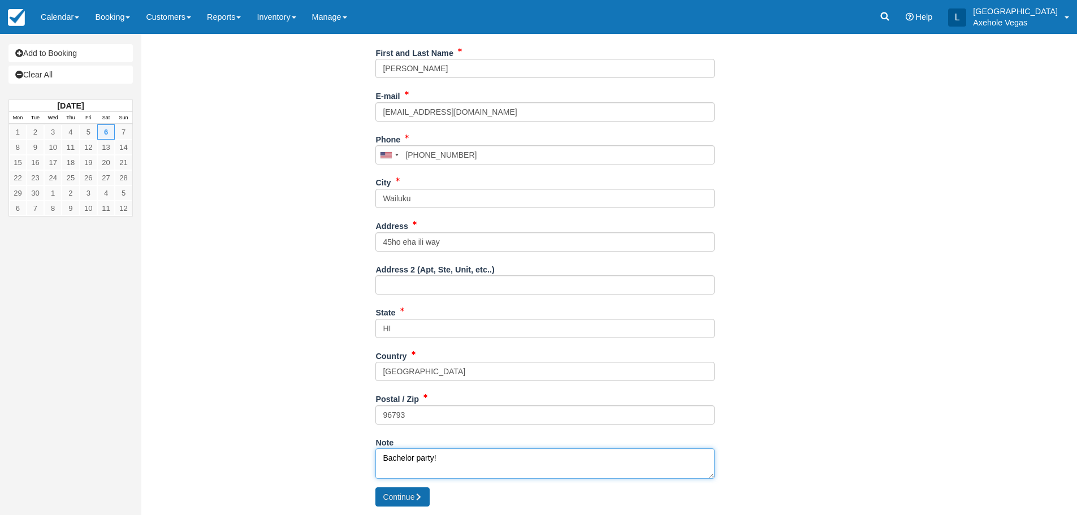
type textarea "Bachelor party!"
click at [416, 504] on button "Continue" at bounding box center [402, 496] width 54 height 19
type input "+18088689410"
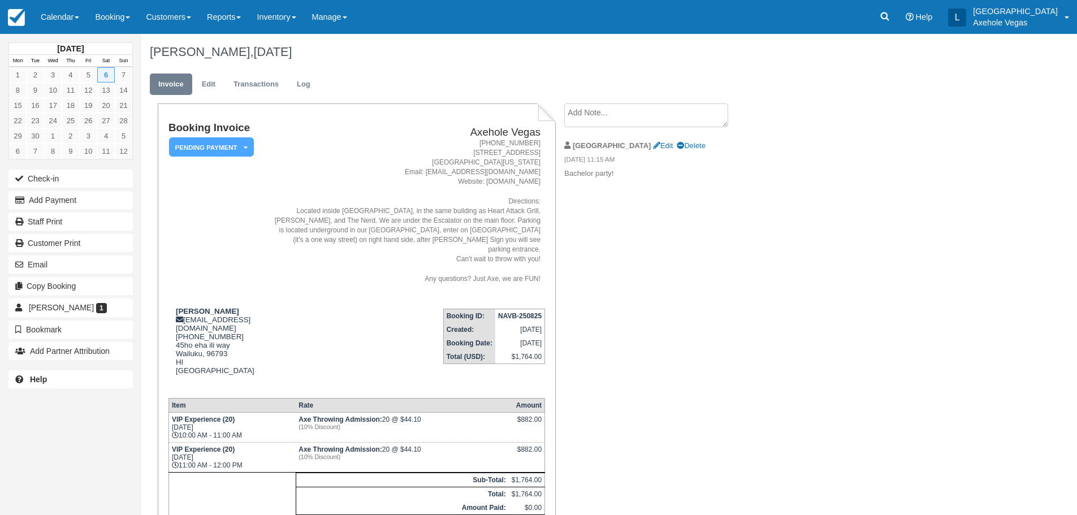
click at [614, 350] on div "Booking Invoice Pending Payment   Deposit Paid Pending VIP Party Quote Paid in …" at bounding box center [452, 373] width 622 height 540
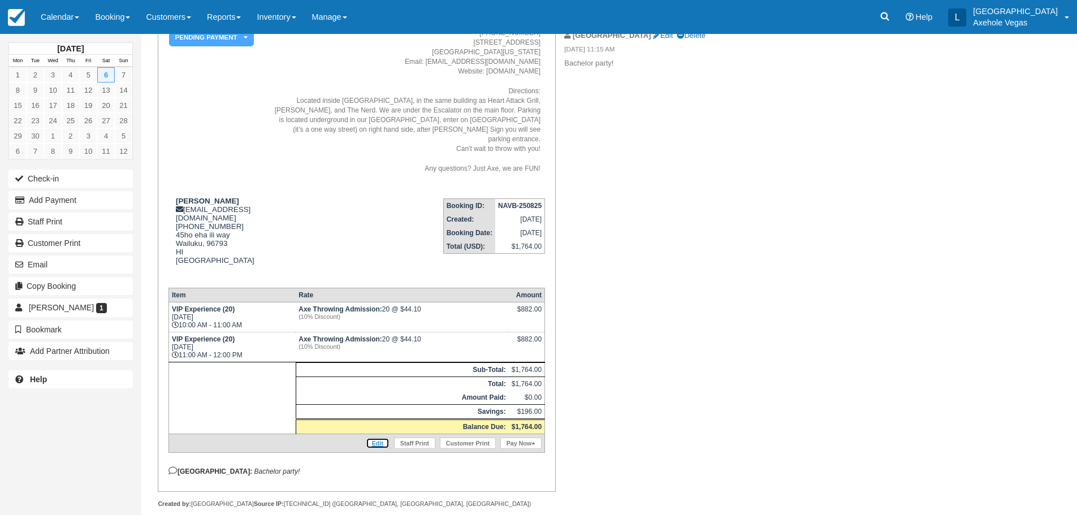
click at [374, 437] on link "Edit" at bounding box center [378, 442] width 24 height 11
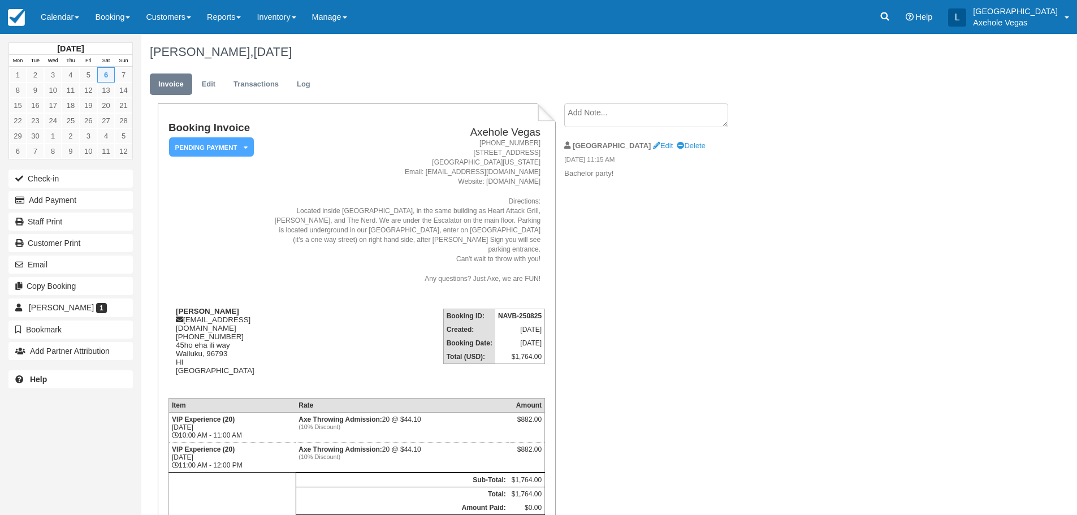
scroll to position [110, 0]
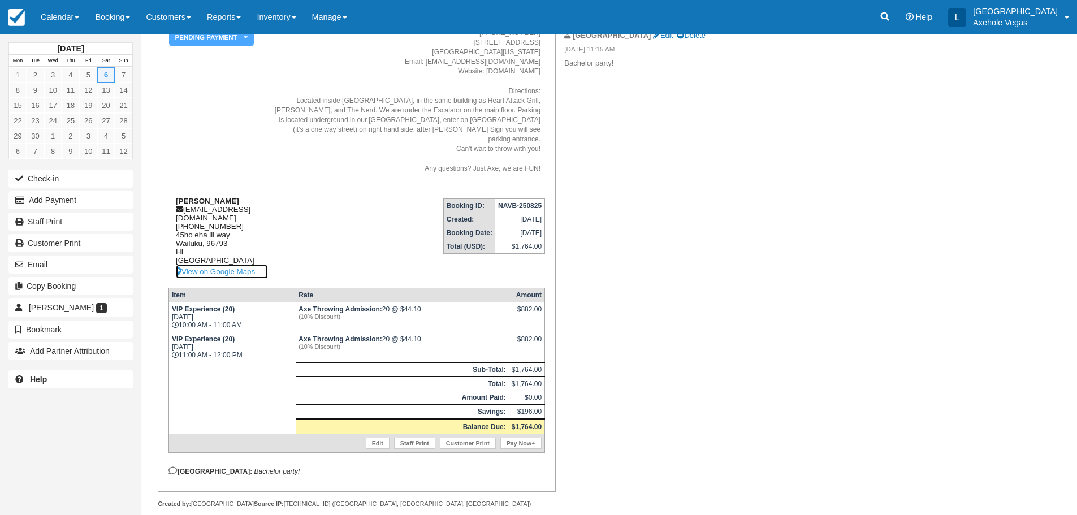
click at [204, 264] on link "View on Google Maps" at bounding box center [222, 271] width 92 height 14
click at [374, 437] on link "Edit" at bounding box center [378, 442] width 24 height 11
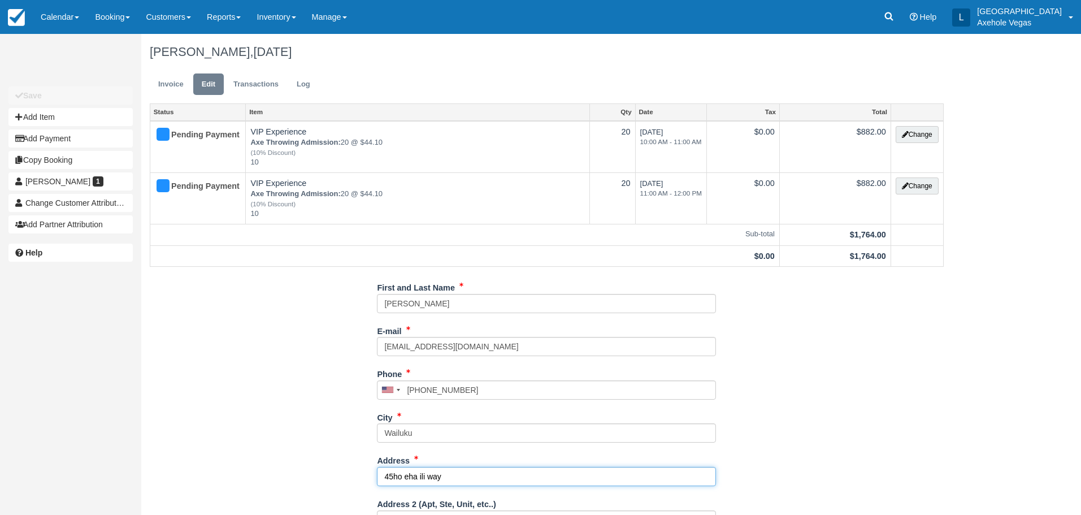
click at [391, 472] on input "45ho eha ili way" at bounding box center [546, 476] width 339 height 19
click at [411, 480] on input "45 Ho eha ili way" at bounding box center [546, 476] width 339 height 19
click at [424, 479] on input "45 Ho Eha ili way" at bounding box center [546, 476] width 339 height 19
click at [436, 474] on input "45 Ho Eha Ili way" at bounding box center [546, 476] width 339 height 19
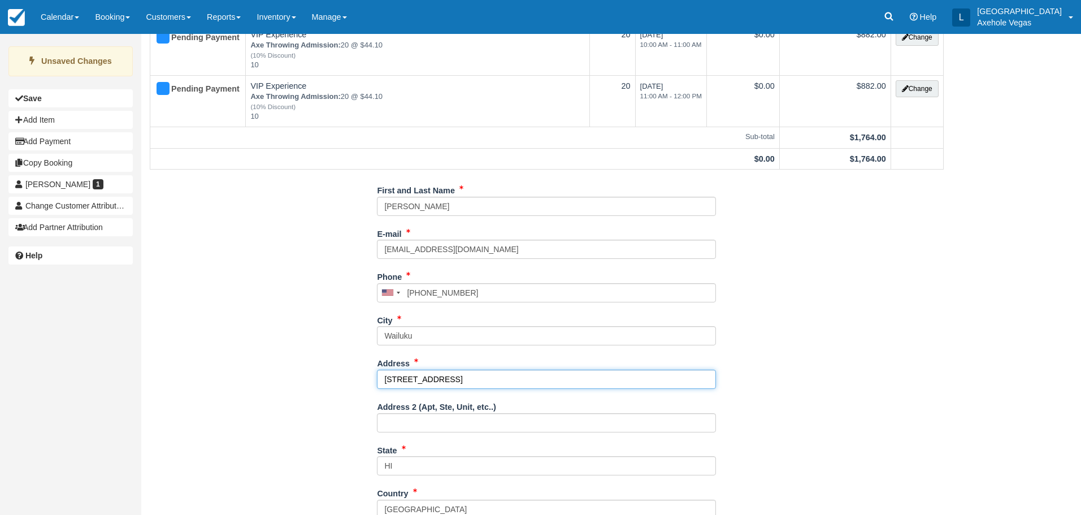
scroll to position [180, 0]
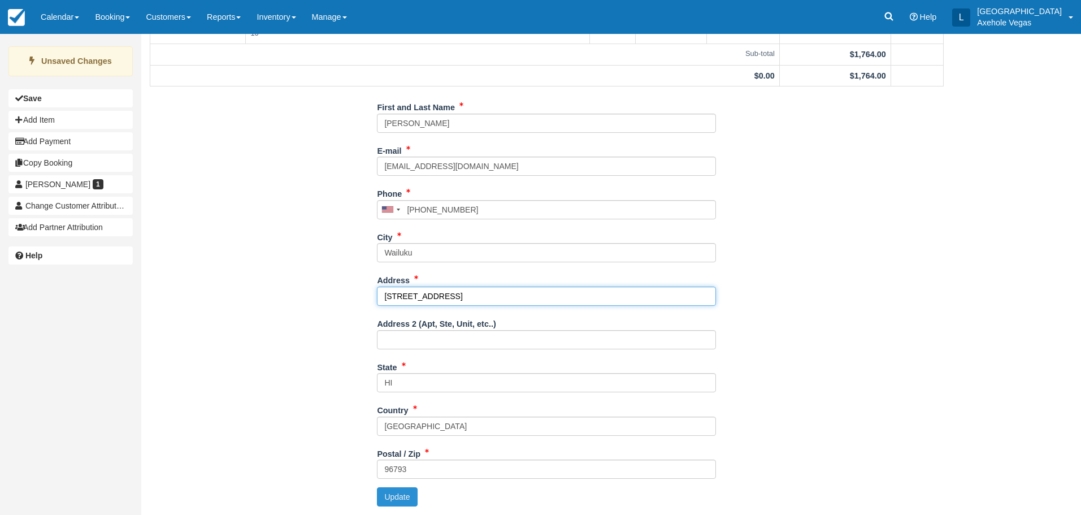
type input "[STREET_ADDRESS]"
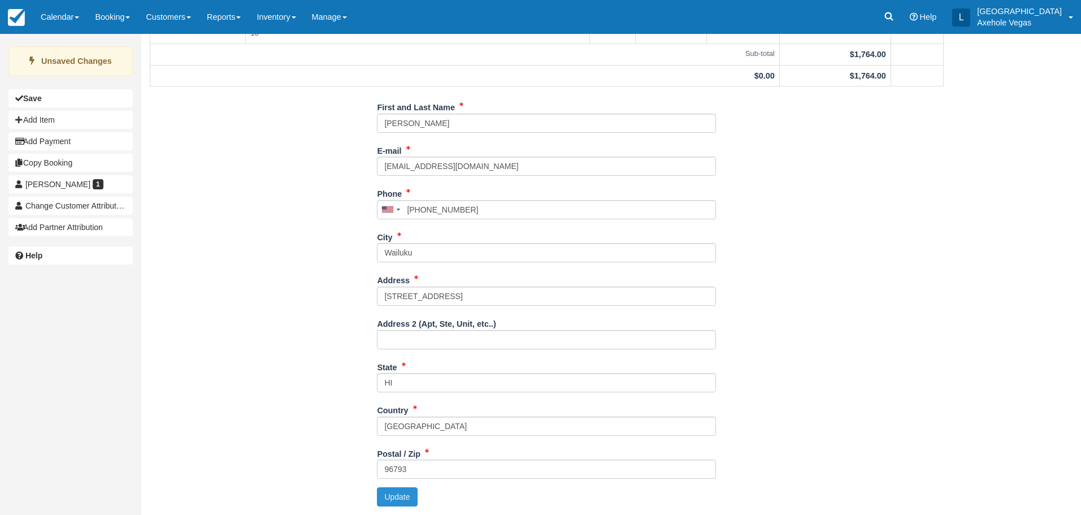
click at [403, 502] on button "Update" at bounding box center [397, 496] width 40 height 19
type input "+18088689410"
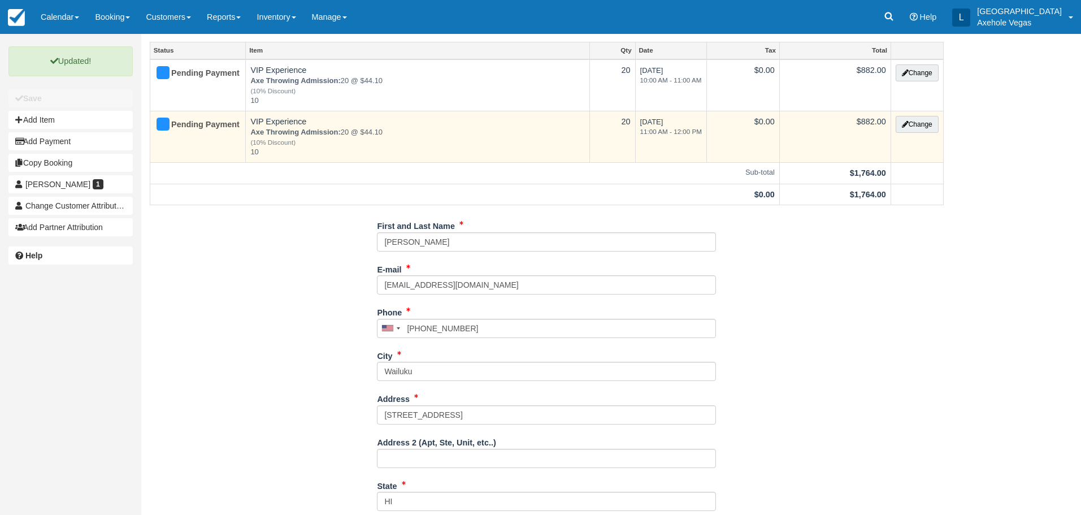
scroll to position [0, 0]
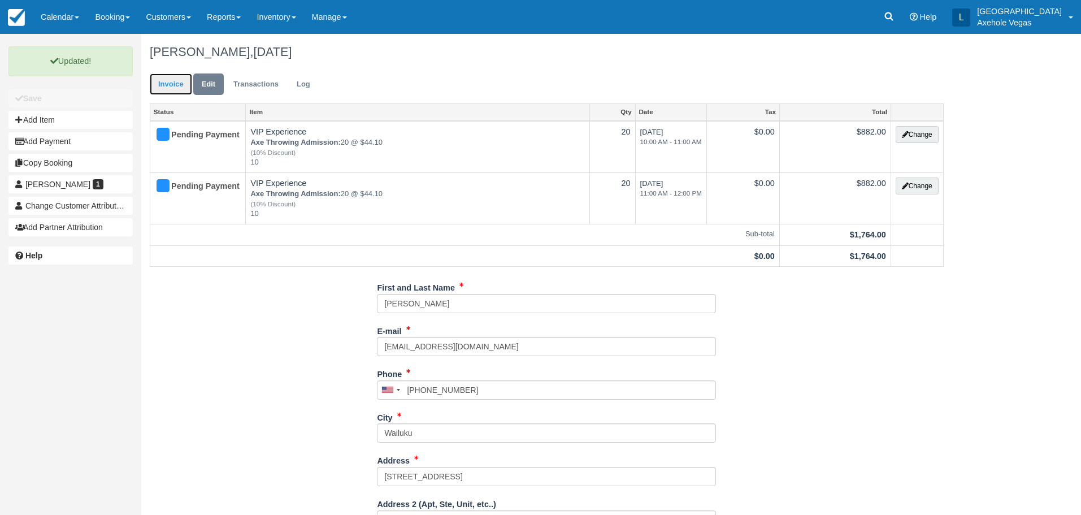
click at [160, 94] on link "Invoice" at bounding box center [171, 84] width 42 height 22
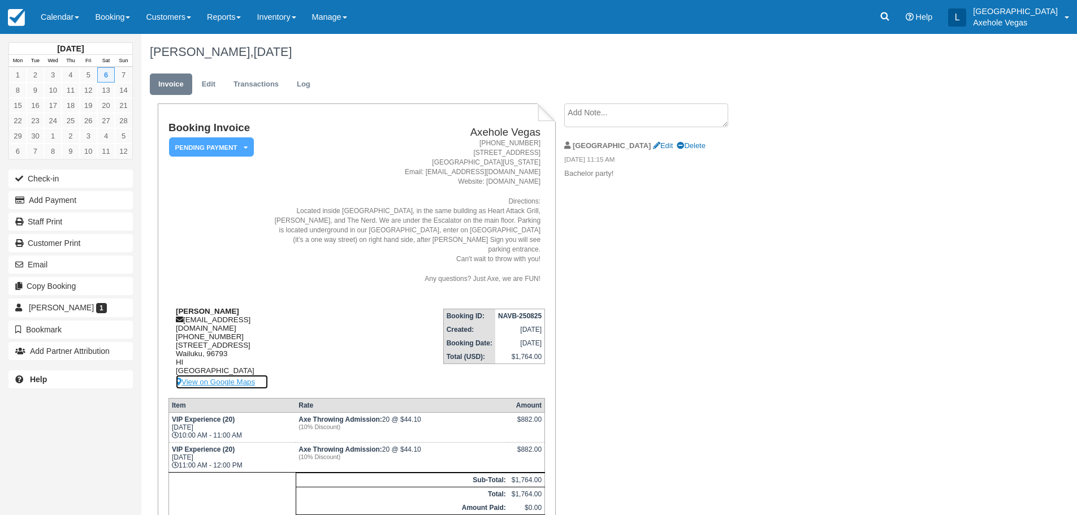
click at [216, 375] on link "View on Google Maps" at bounding box center [222, 382] width 92 height 14
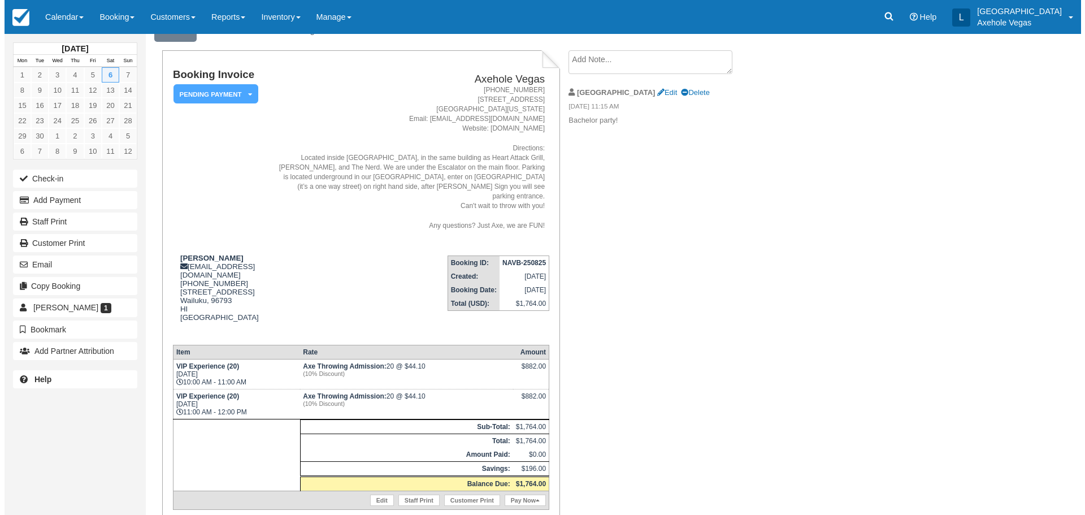
scroll to position [110, 0]
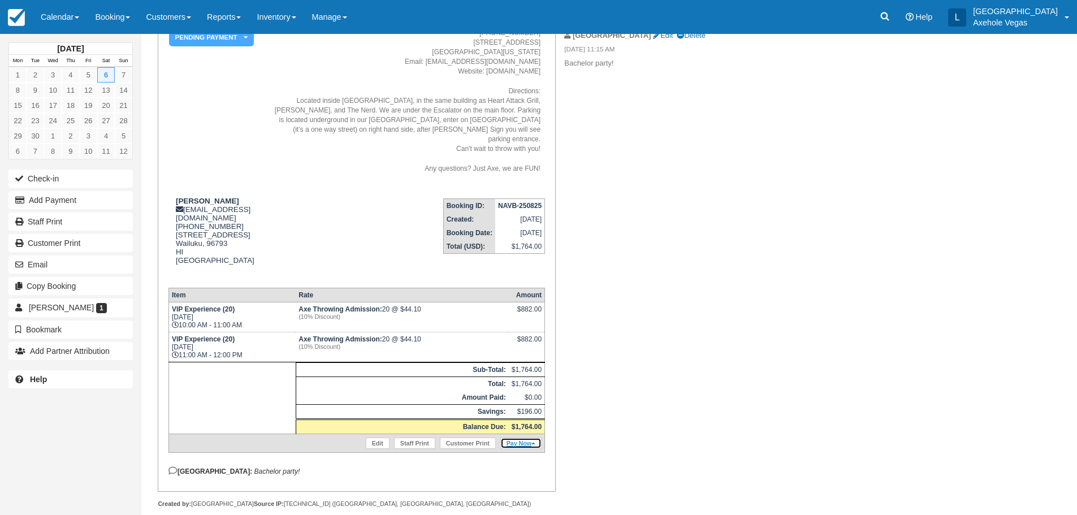
click at [524, 437] on link "Pay Now" at bounding box center [520, 442] width 41 height 11
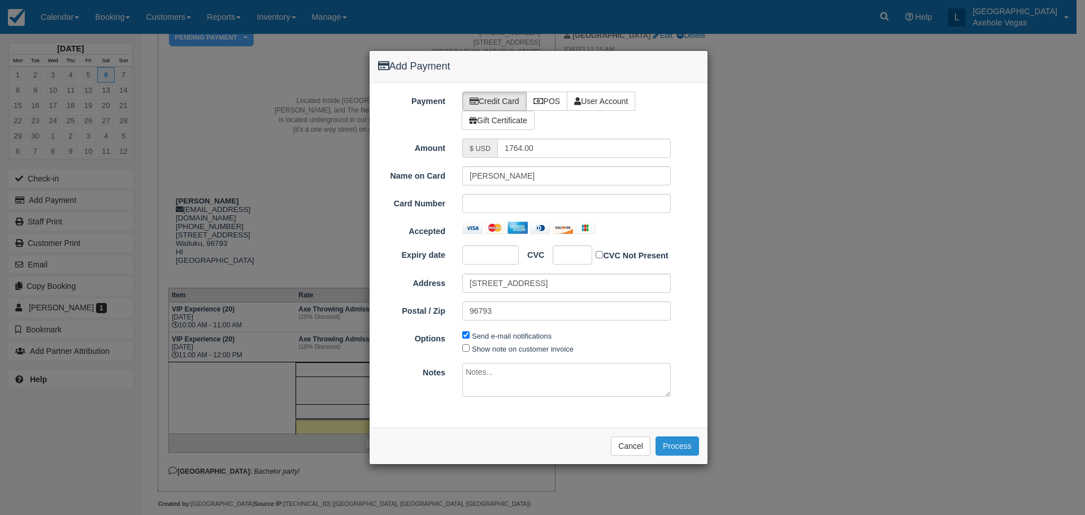
click at [681, 449] on button "Process" at bounding box center [678, 445] width 44 height 19
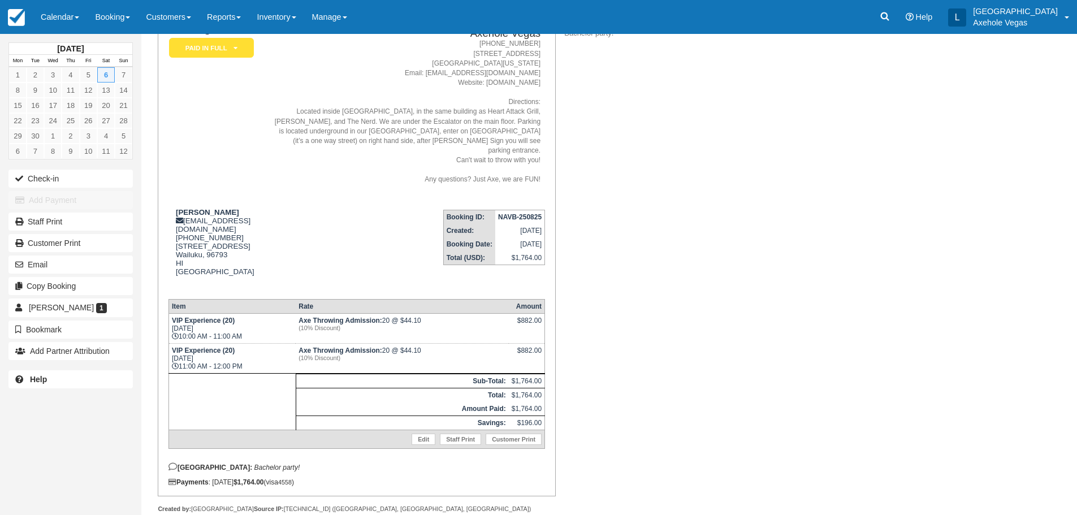
scroll to position [145, 0]
